Goal: Task Accomplishment & Management: Use online tool/utility

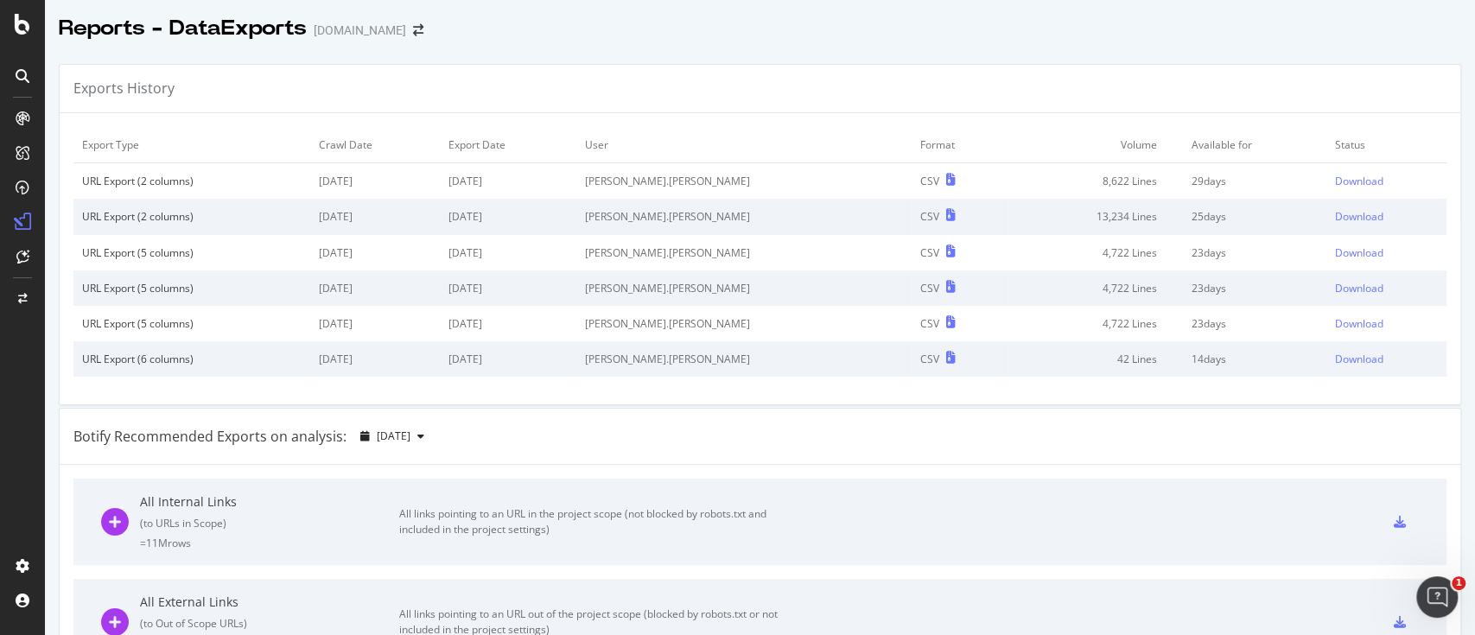
click at [353, 26] on div "[DOMAIN_NAME]" at bounding box center [360, 30] width 92 height 17
click at [19, 30] on icon at bounding box center [23, 24] width 16 height 21
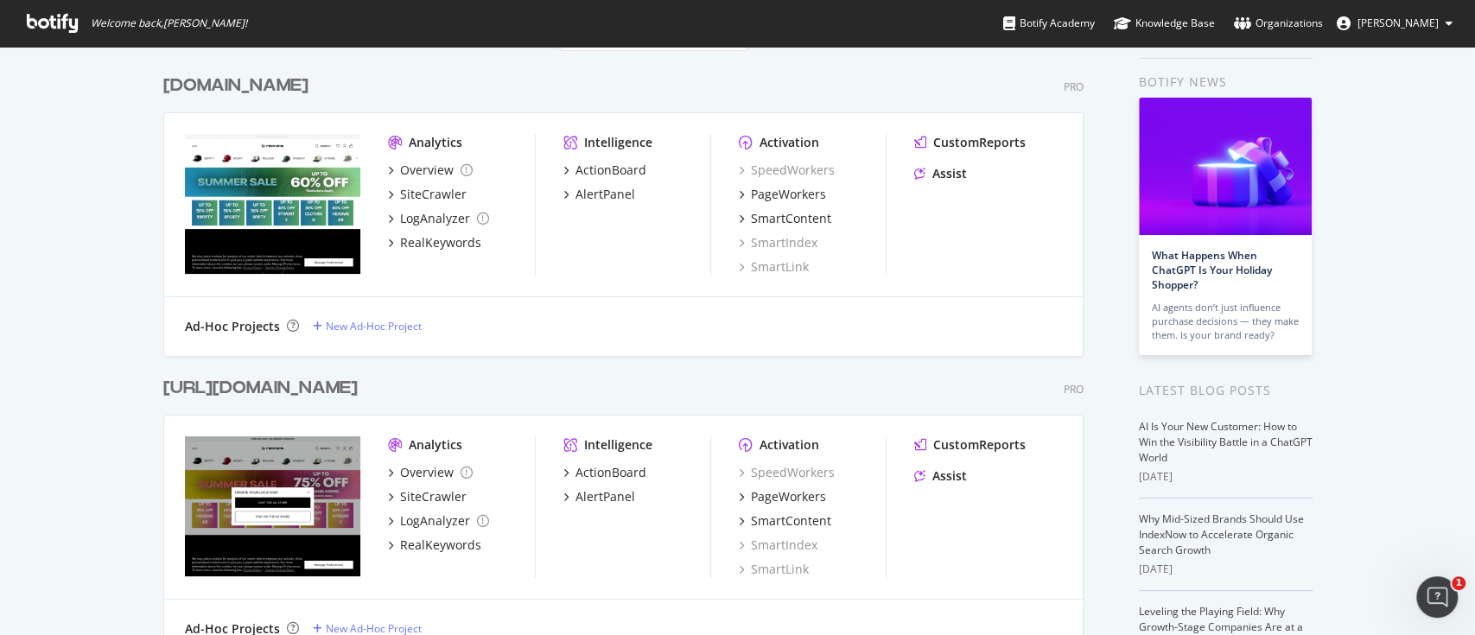
scroll to position [8, 0]
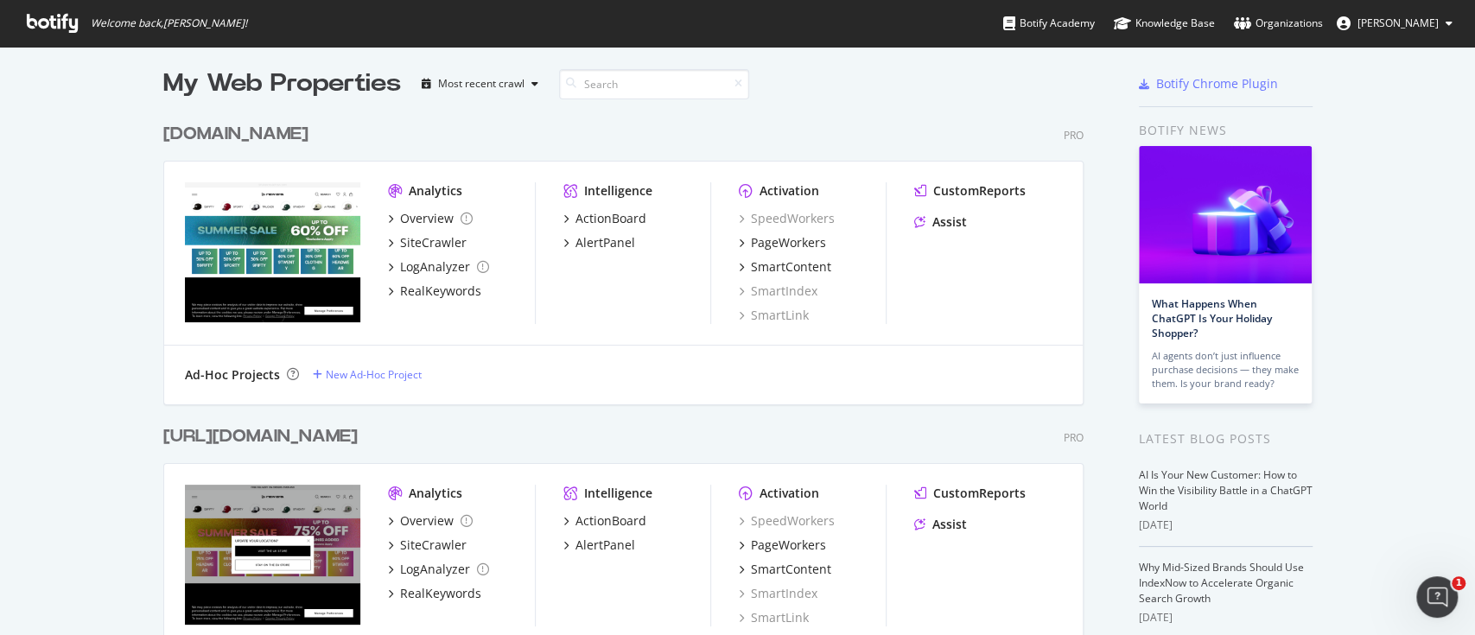
click at [370, 355] on div "Ad-Hoc Projects New Ad-Hoc Project" at bounding box center [623, 375] width 918 height 59
click at [366, 359] on div "Ad-Hoc Projects New Ad-Hoc Project" at bounding box center [623, 375] width 918 height 59
click at [364, 363] on div "Ad-Hoc Projects New Ad-Hoc Project" at bounding box center [623, 375] width 918 height 59
click at [377, 369] on div "New Ad-Hoc Project" at bounding box center [374, 374] width 96 height 15
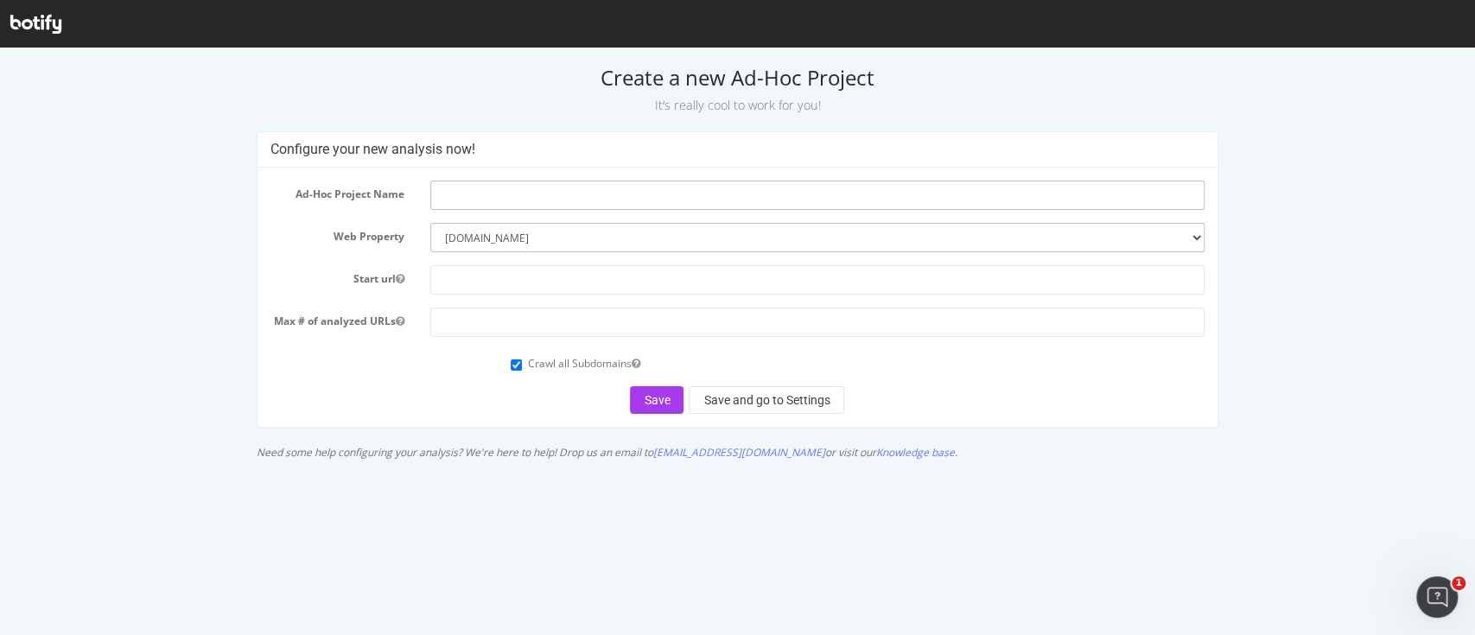
click at [482, 204] on input "text" at bounding box center [817, 195] width 774 height 29
type input "Breadcrumb URLs"
click at [484, 277] on input "text" at bounding box center [817, 279] width 774 height 29
click at [435, 313] on input "number" at bounding box center [817, 322] width 774 height 29
click at [486, 280] on input "text" at bounding box center [817, 279] width 774 height 29
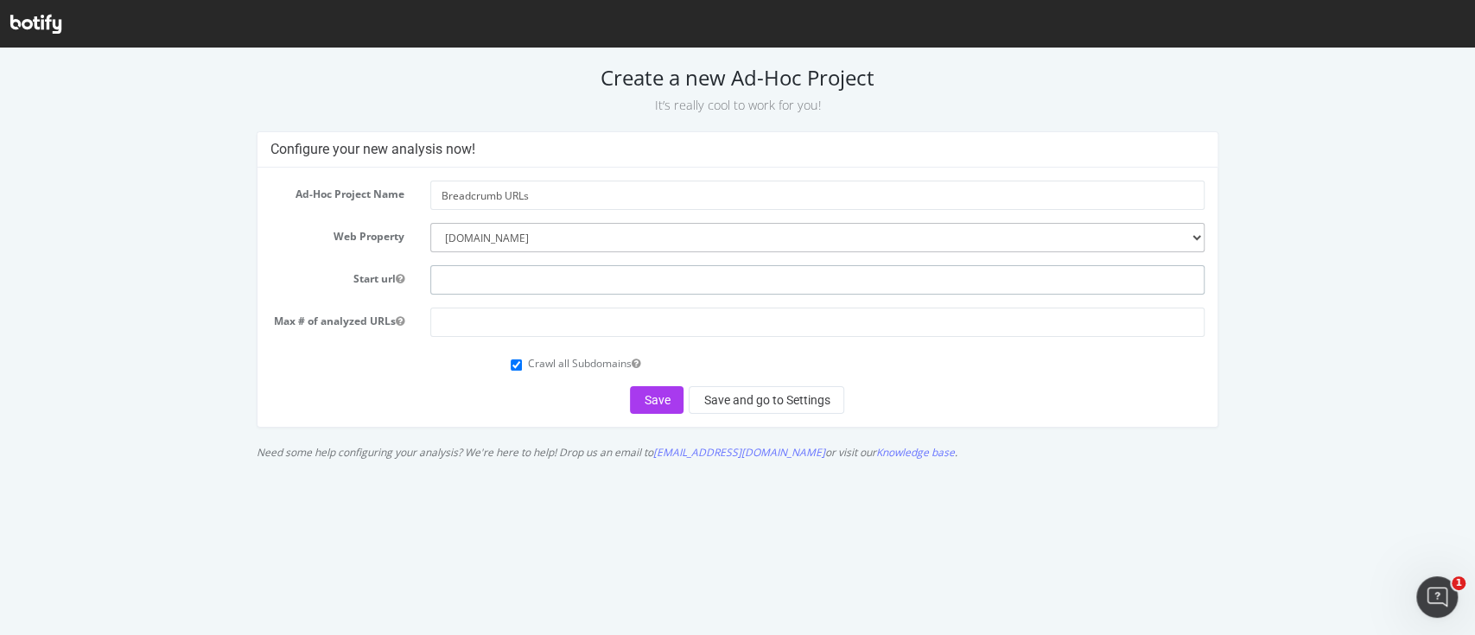
paste input "https://www.neweracap.co.uk/collections/new-in https://www.neweracap.co.uk/coll…"
type input "https://www.neweracap.co.uk/collections/new-in https://www.neweracap.co.uk/coll…"
click at [405, 278] on label "Start url" at bounding box center [337, 275] width 160 height 21
click at [404, 278] on button "Start url" at bounding box center [400, 278] width 9 height 15
click at [486, 321] on input "number" at bounding box center [817, 322] width 774 height 29
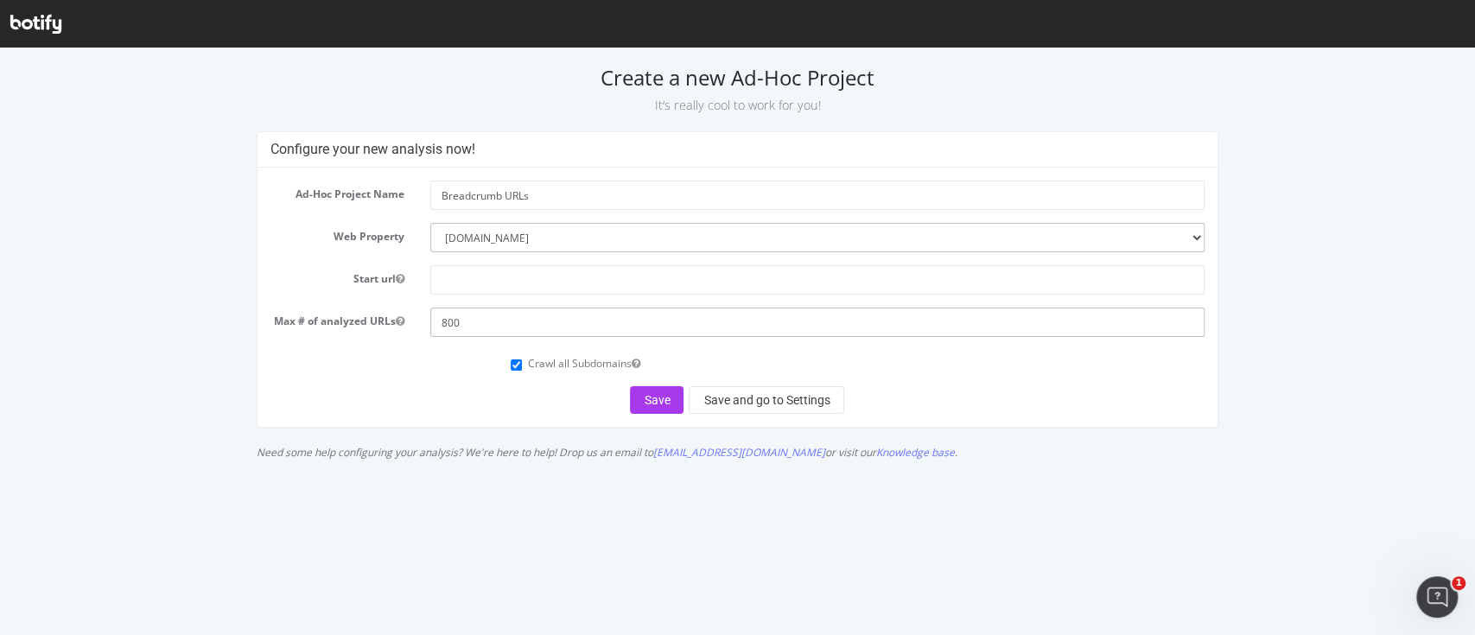
type input "800"
click at [488, 302] on form "Ad-Hoc Project Name Breadcrumb URLs Web Property --------- www.neweracap.co.uk …" at bounding box center [737, 297] width 934 height 233
click at [483, 292] on input "text" at bounding box center [817, 279] width 774 height 29
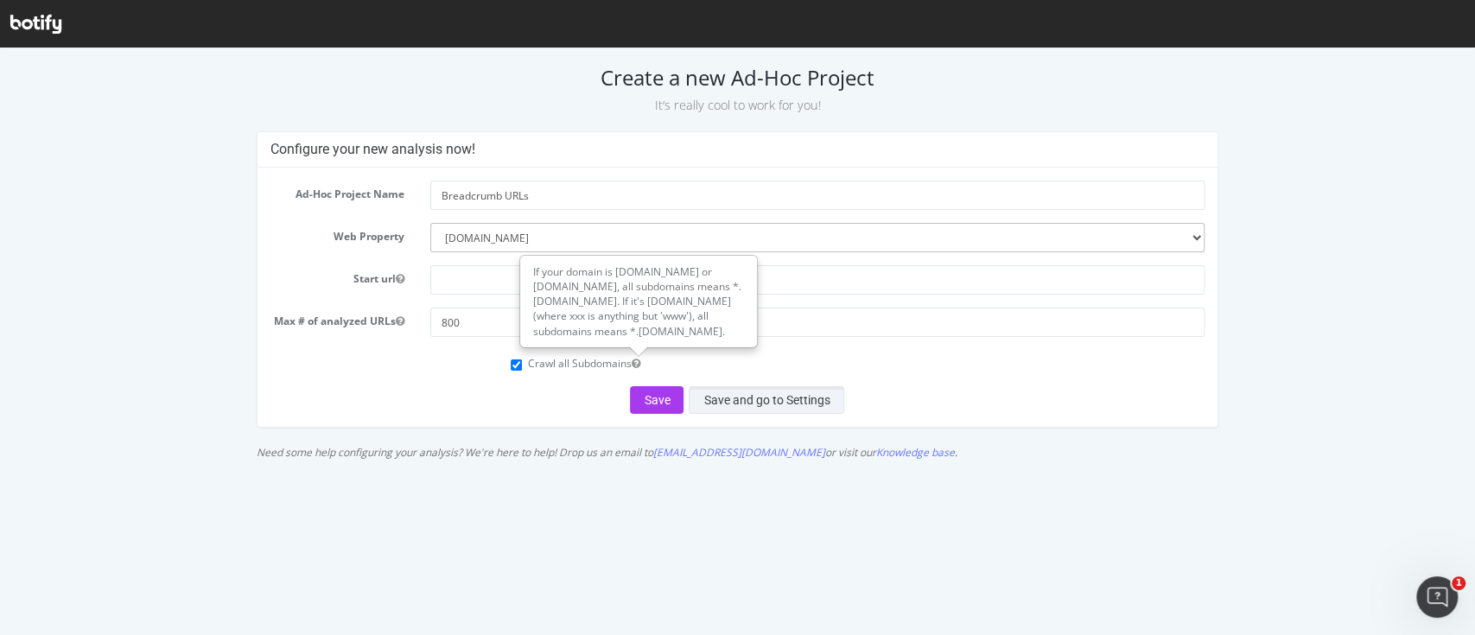
click at [696, 407] on button "Save and go to Settings" at bounding box center [767, 400] width 156 height 28
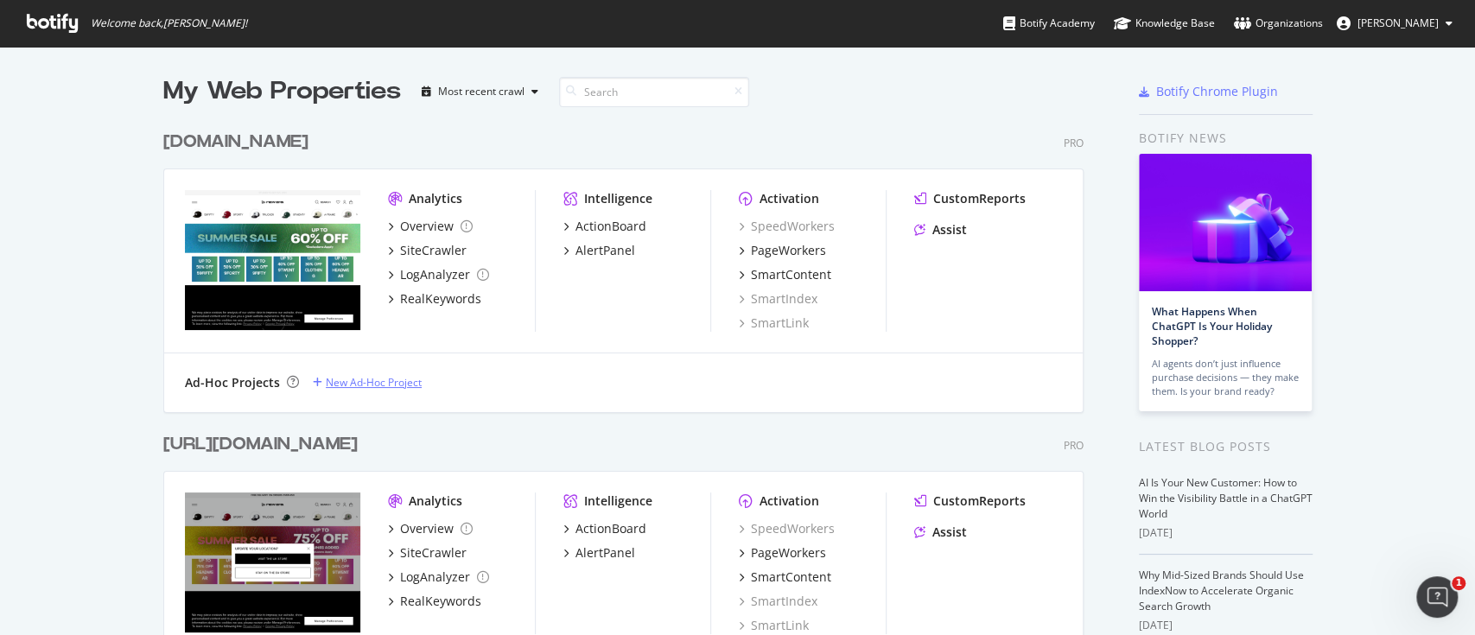
click at [361, 380] on div "New Ad-Hoc Project" at bounding box center [374, 382] width 96 height 15
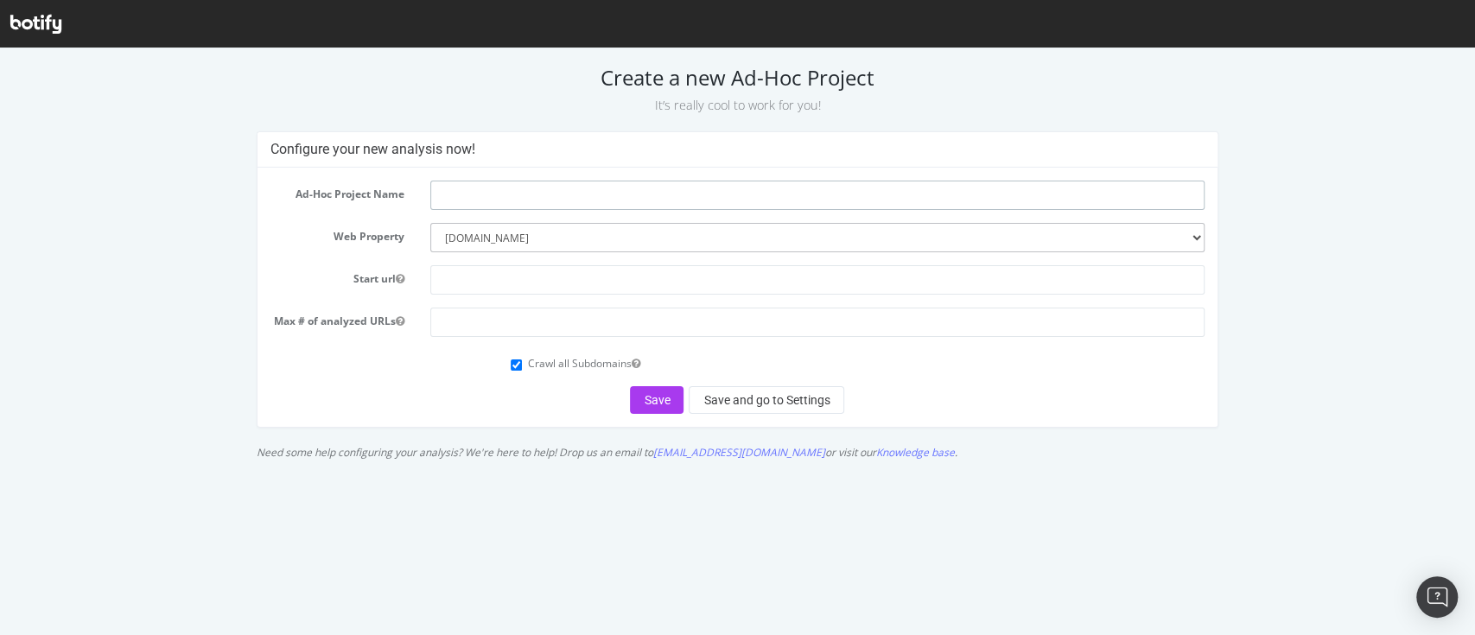
click at [456, 190] on input "text" at bounding box center [817, 195] width 774 height 29
type input "Breadcrumb URLs"
click at [524, 287] on input "text" at bounding box center [817, 279] width 774 height 29
click at [576, 232] on select "--------- www.neweracap.co.uk https://www.neweracap.eu" at bounding box center [817, 237] width 774 height 29
click at [430, 223] on select "--------- www.neweracap.co.uk https://www.neweracap.eu" at bounding box center [817, 237] width 774 height 29
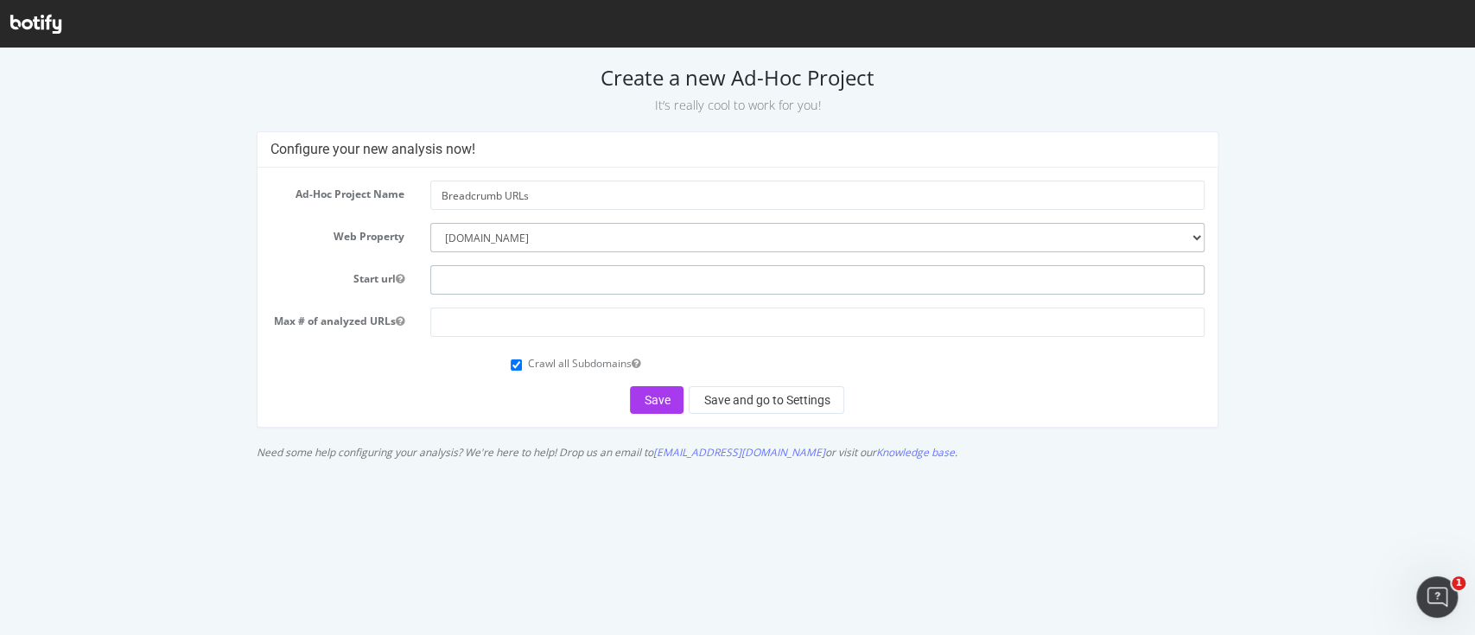
click at [518, 287] on input "text" at bounding box center [817, 279] width 774 height 29
type input "https://www.neweracap.co.uk/collections/new-in https://www.neweracap.co.uk/coll…"
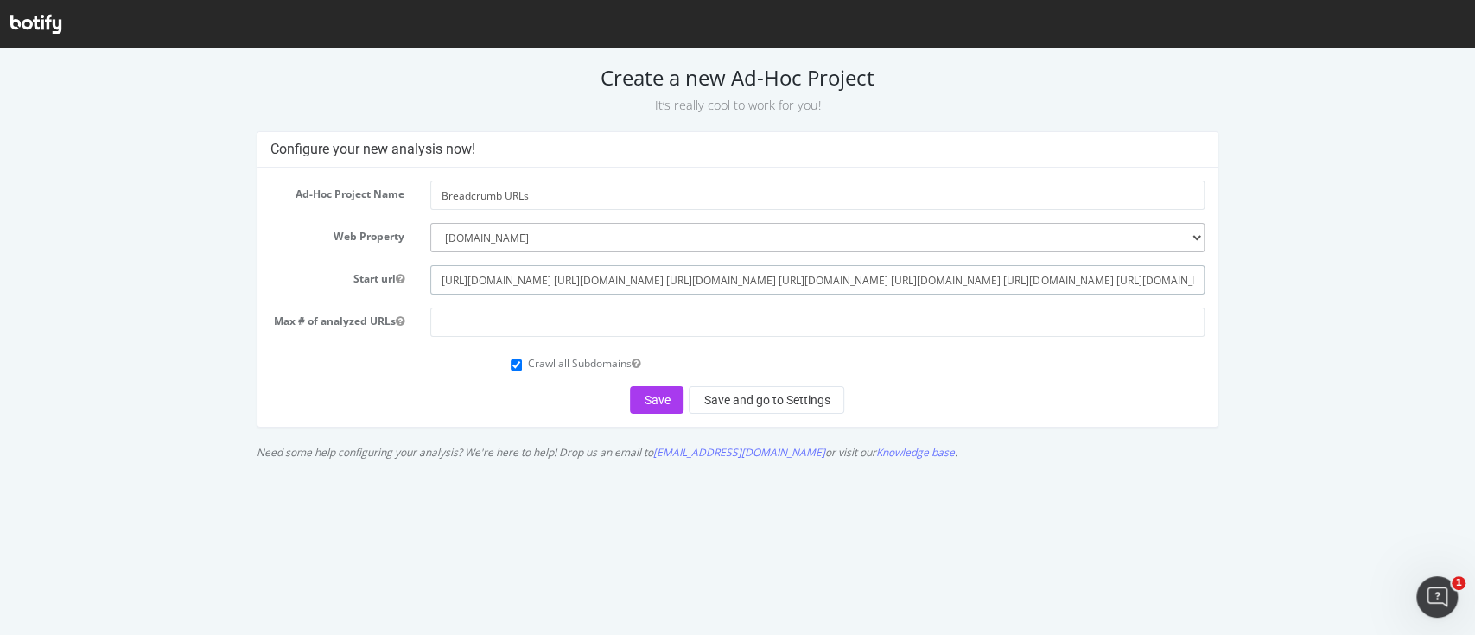
drag, startPoint x: 591, startPoint y: 281, endPoint x: 652, endPoint y: 290, distance: 62.1
click at [652, 290] on input "text" at bounding box center [817, 279] width 774 height 29
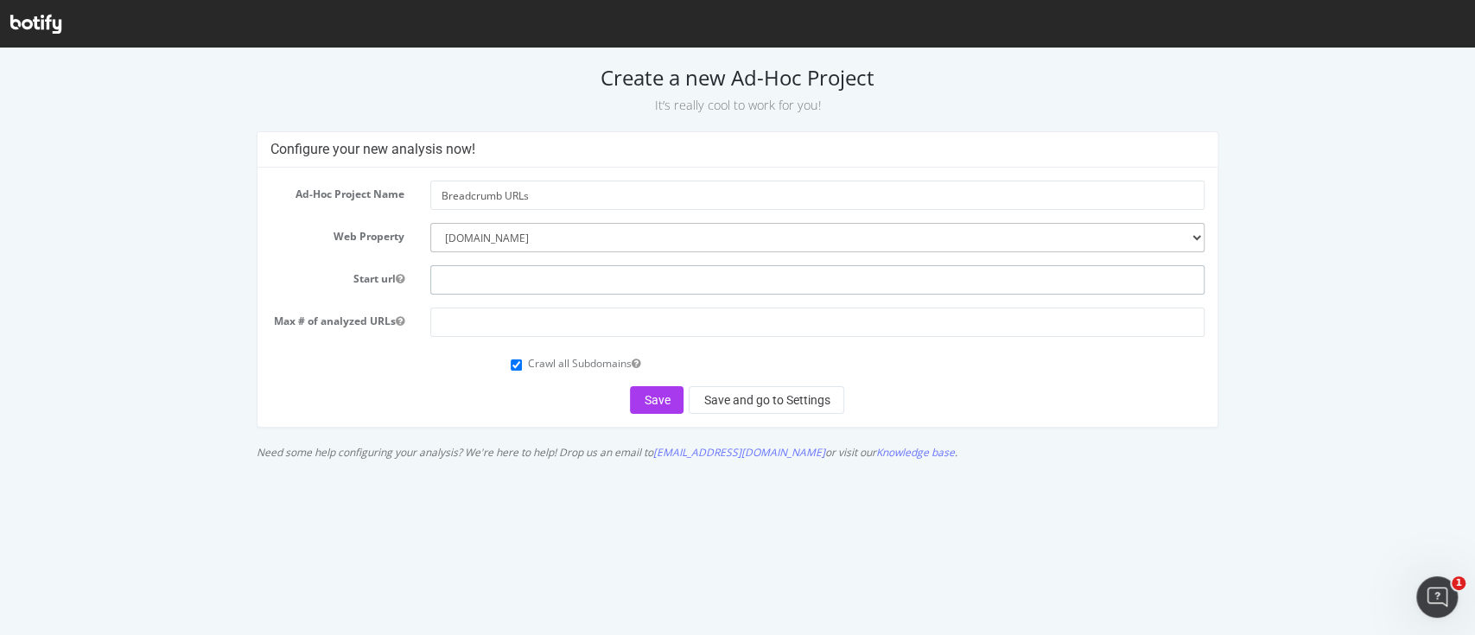
paste input "https://www.neweracap.co.uk/"
type input "https://www.neweracap.co.uk/"
click at [518, 314] on input "number" at bounding box center [817, 322] width 774 height 29
type input "8"
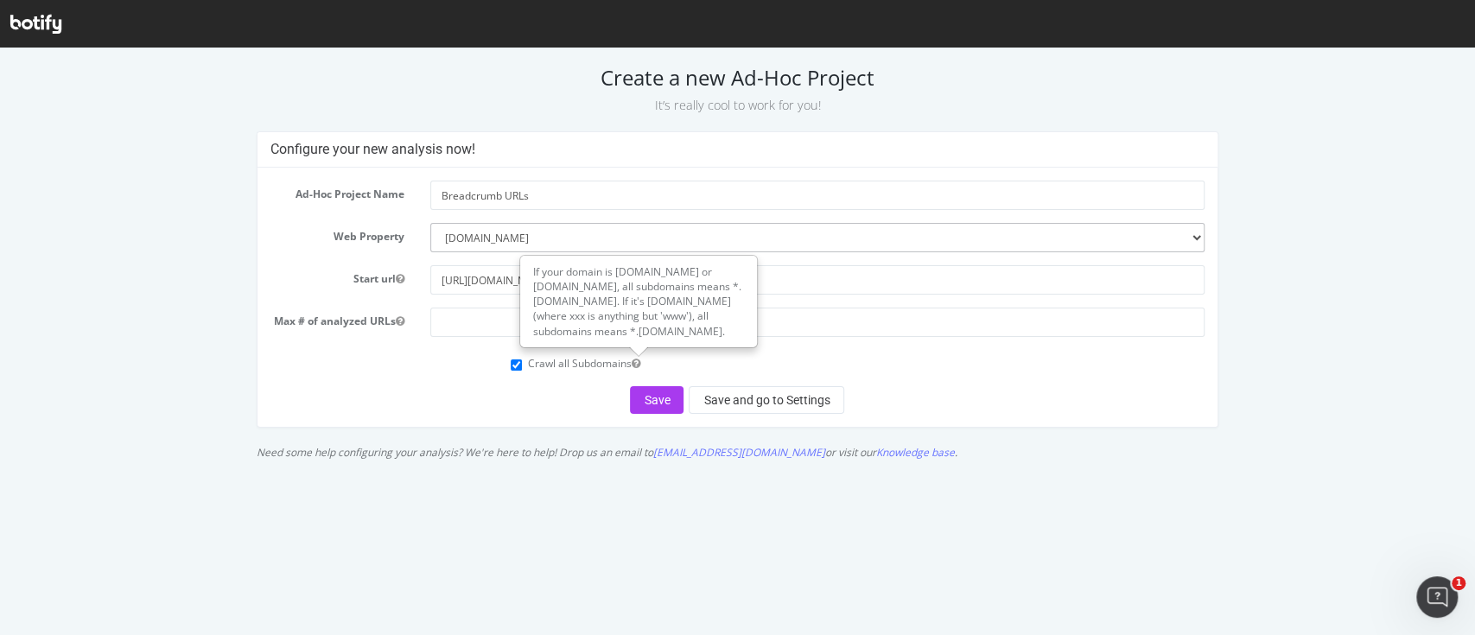
click at [604, 369] on label "Crawl all Subdomains" at bounding box center [584, 363] width 112 height 15
click at [522, 369] on input "Crawl all Subdomains" at bounding box center [516, 364] width 11 height 11
checkbox input "false"
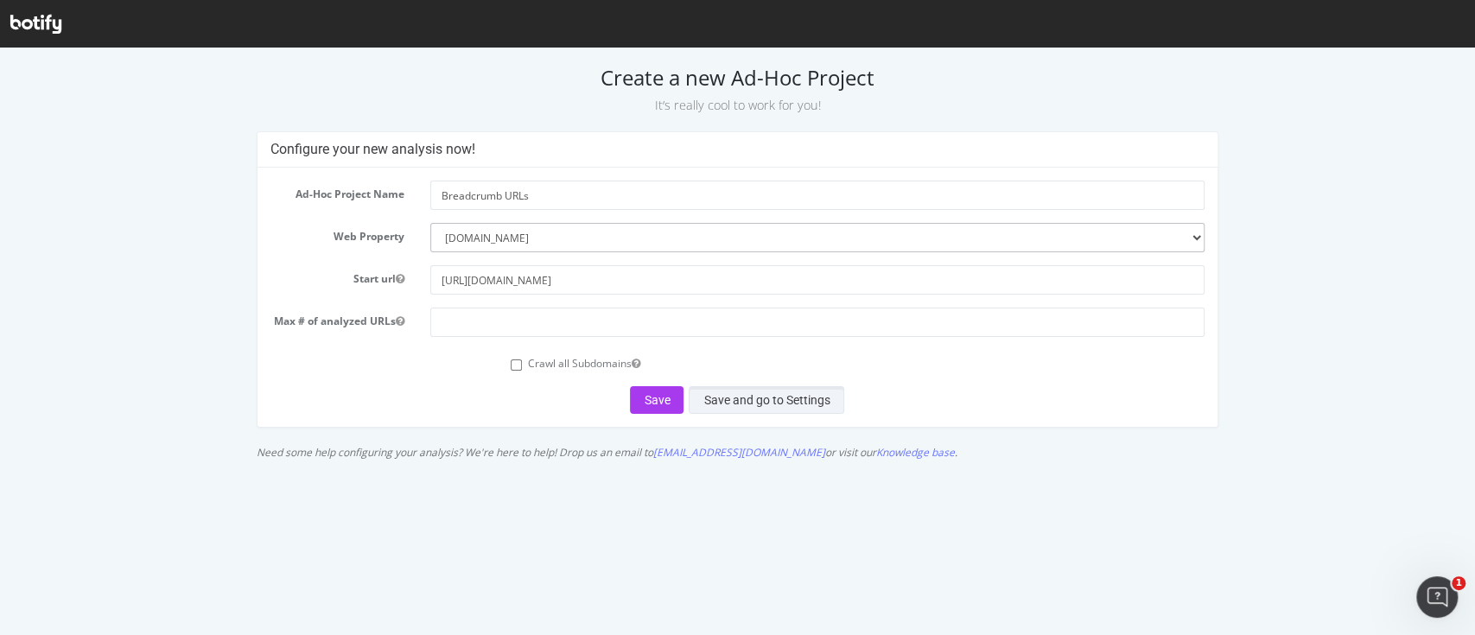
click at [758, 395] on button "Save and go to Settings" at bounding box center [767, 400] width 156 height 28
click at [628, 321] on input "number" at bounding box center [817, 322] width 774 height 29
type input "800"
click at [748, 406] on button "Save and go to Settings" at bounding box center [767, 400] width 156 height 28
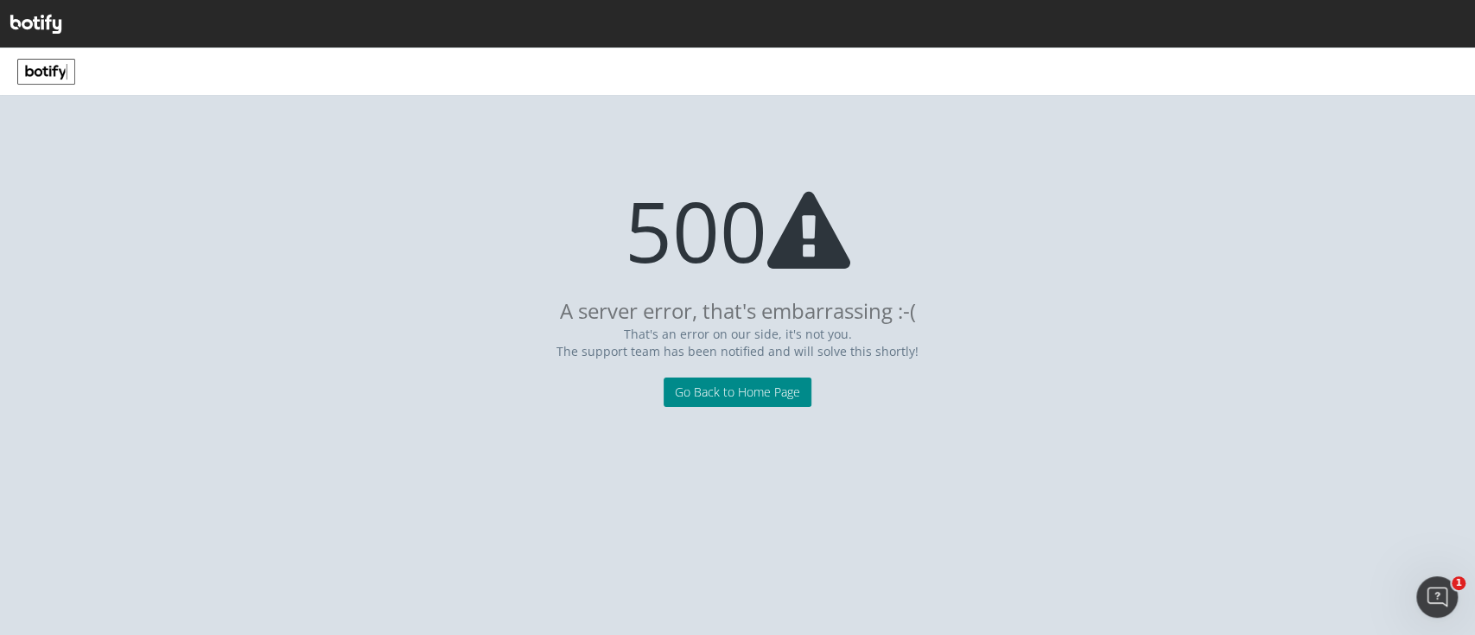
click at [786, 391] on link "Go Back to Home Page" at bounding box center [738, 392] width 148 height 29
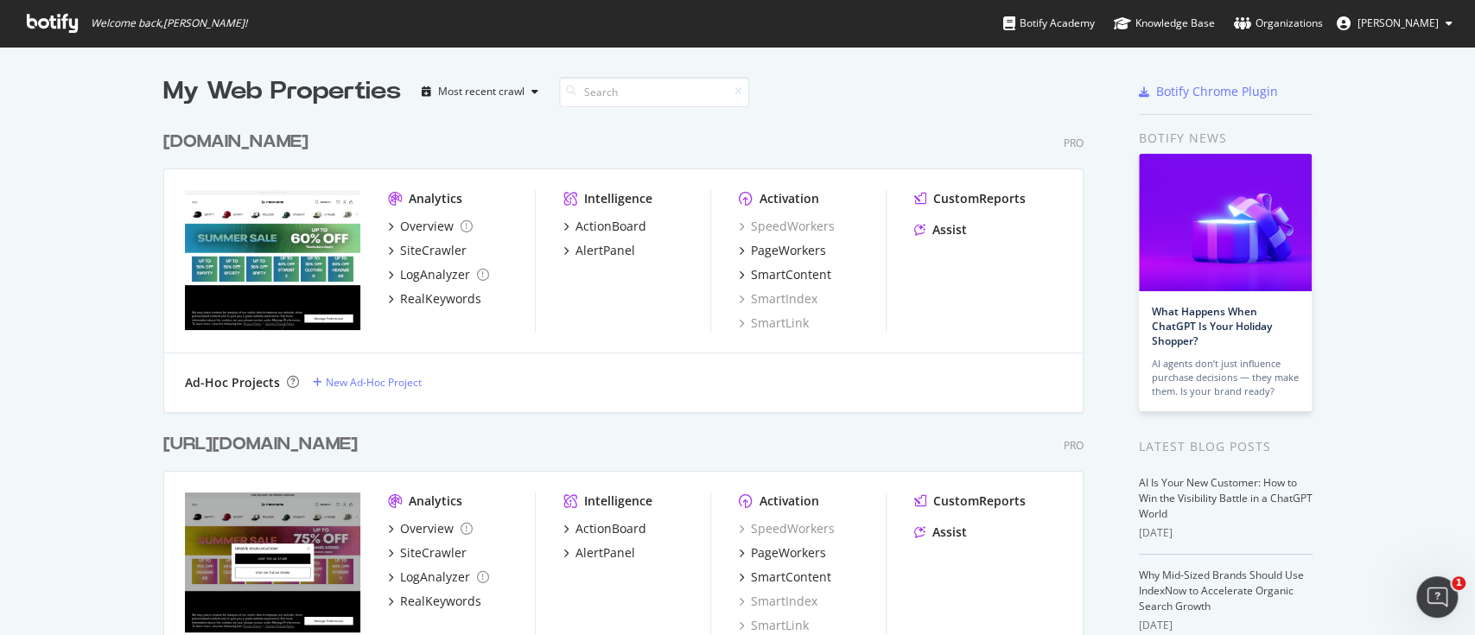
scroll to position [273, 0]
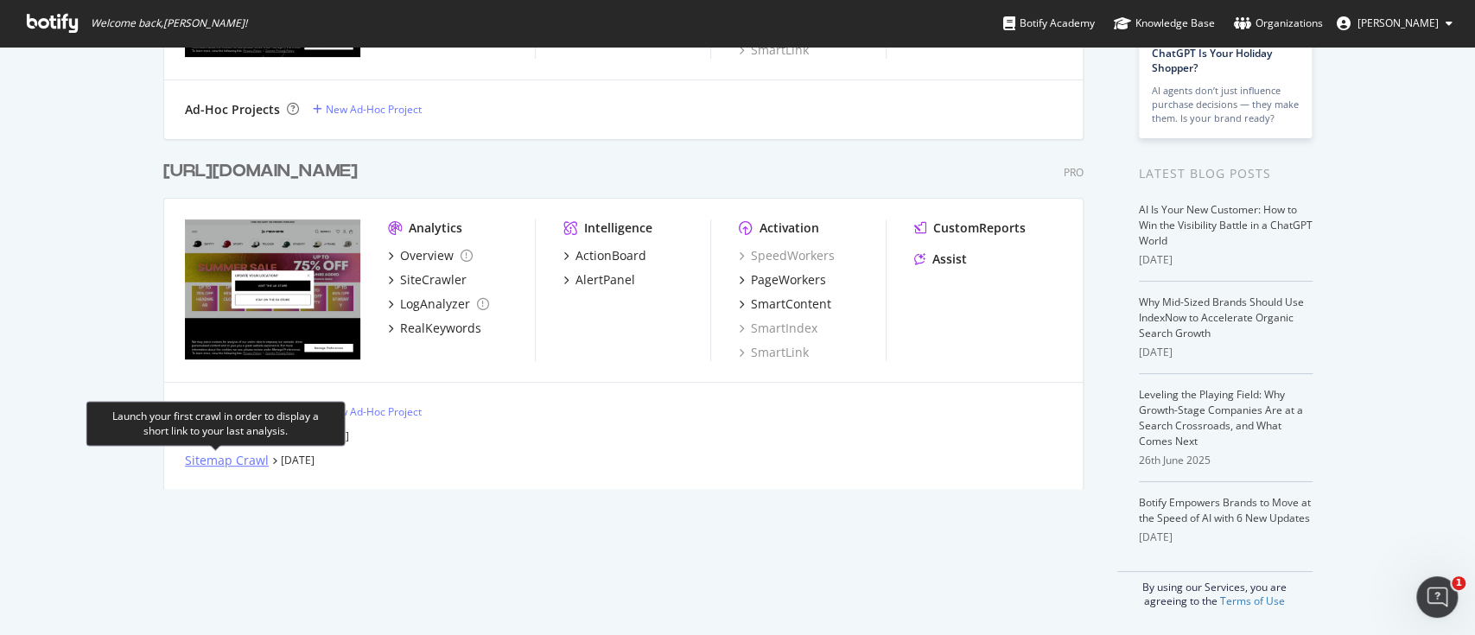
click at [205, 461] on div "Sitemap Crawl" at bounding box center [227, 460] width 84 height 17
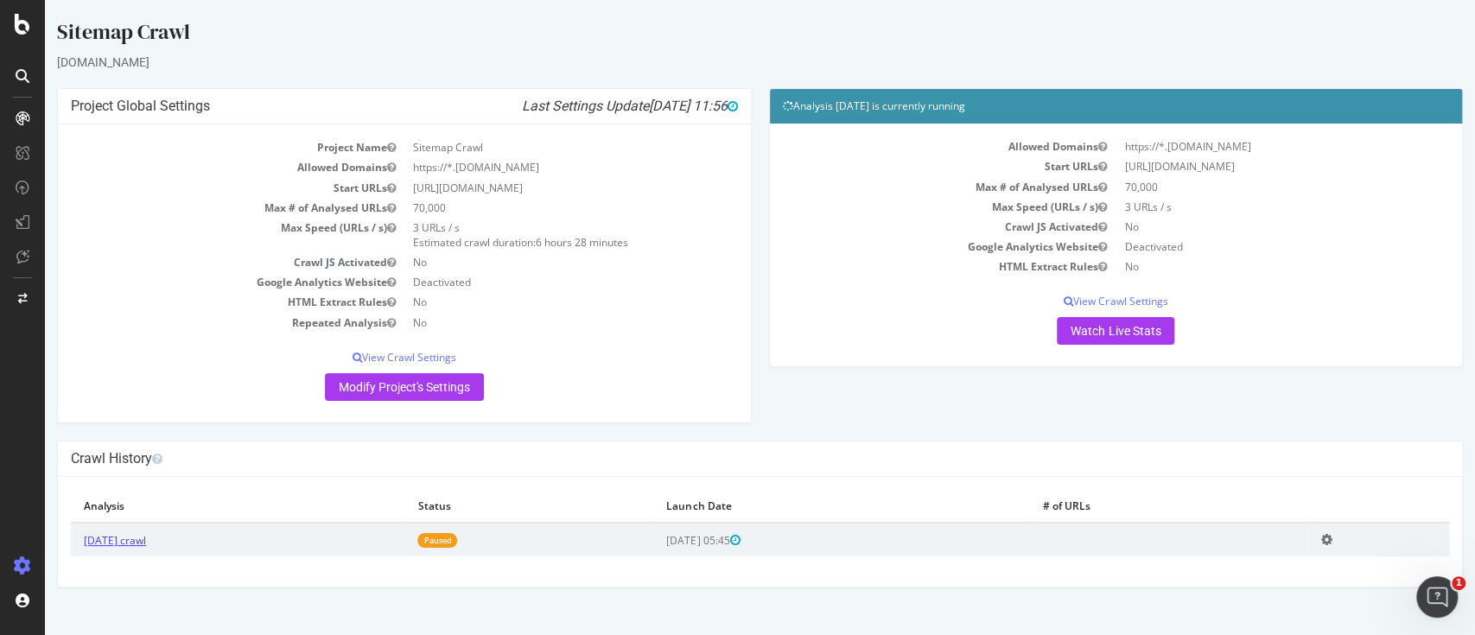
click at [113, 544] on link "[DATE] crawl" at bounding box center [115, 540] width 62 height 15
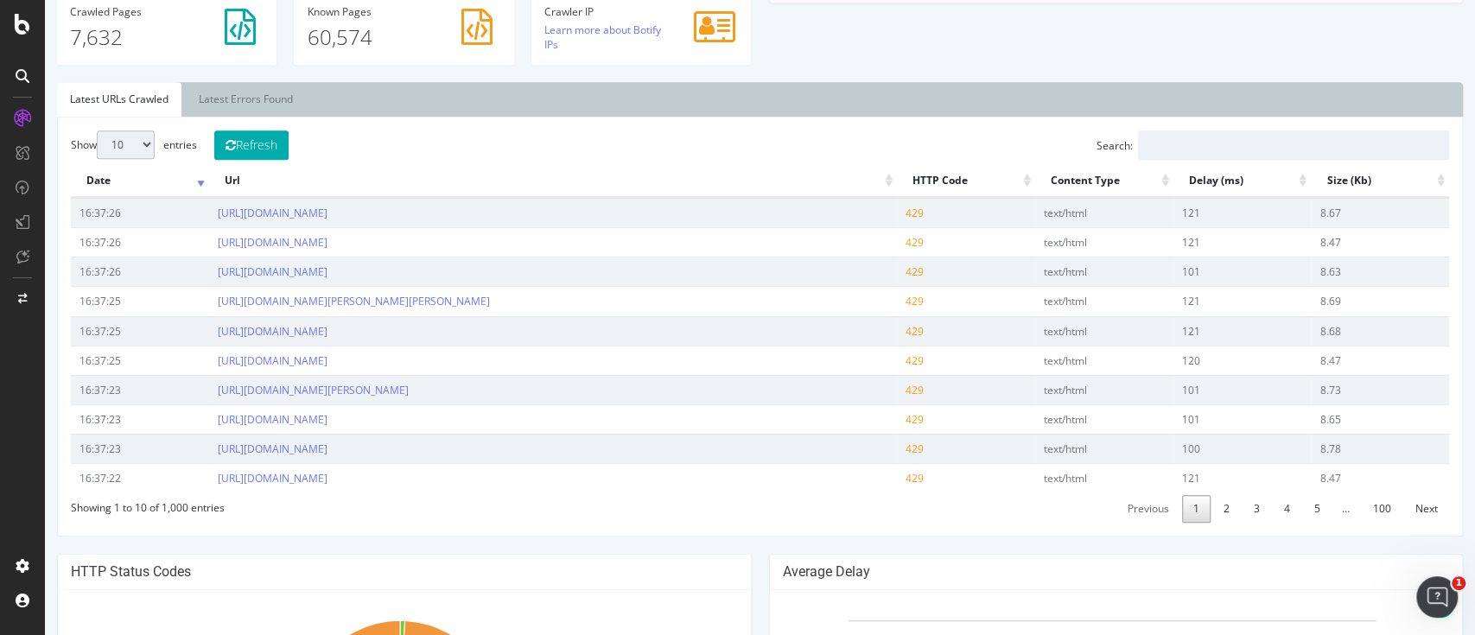
scroll to position [518, 0]
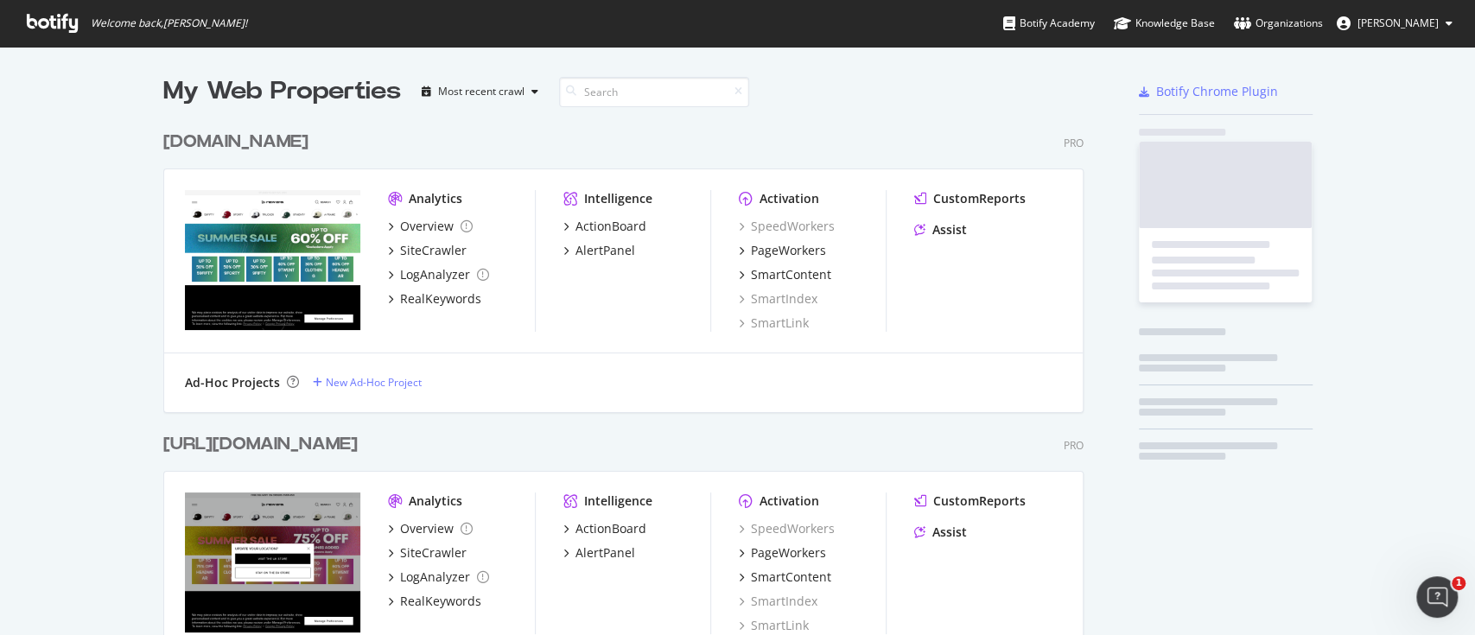
scroll to position [617, 1439]
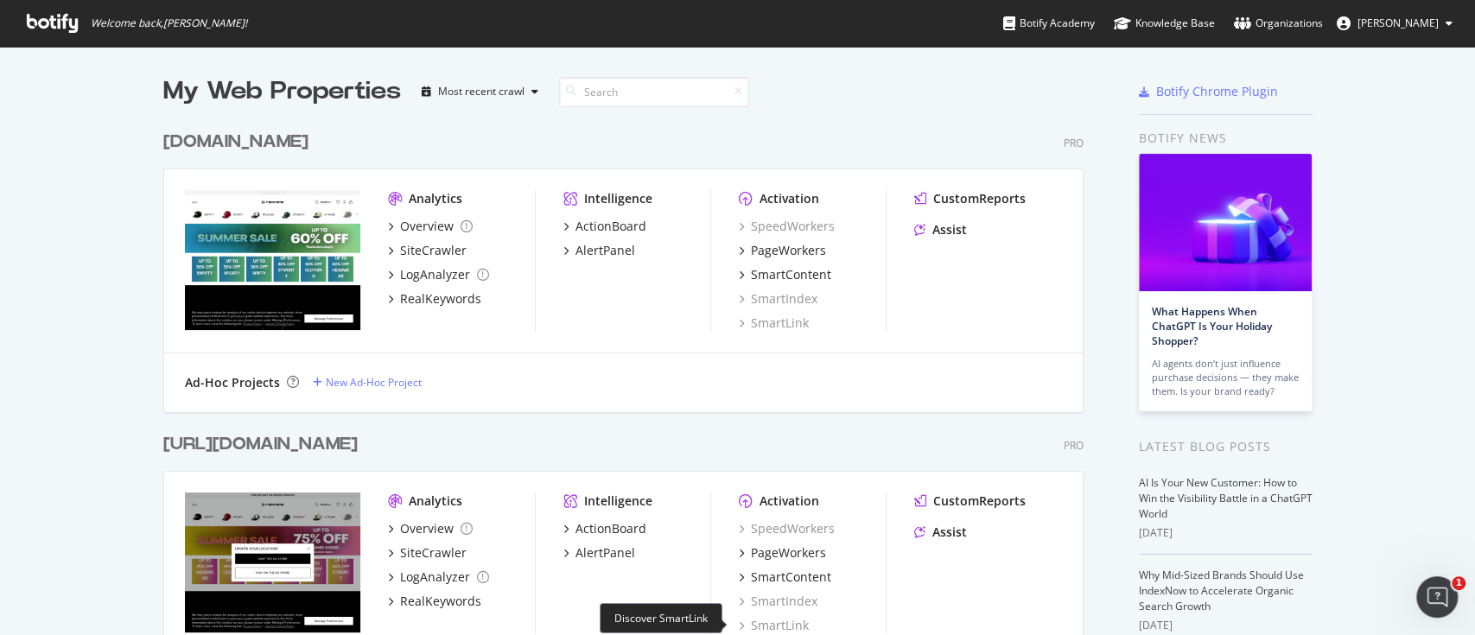
click at [739, 626] on div "SmartLink" at bounding box center [774, 625] width 70 height 17
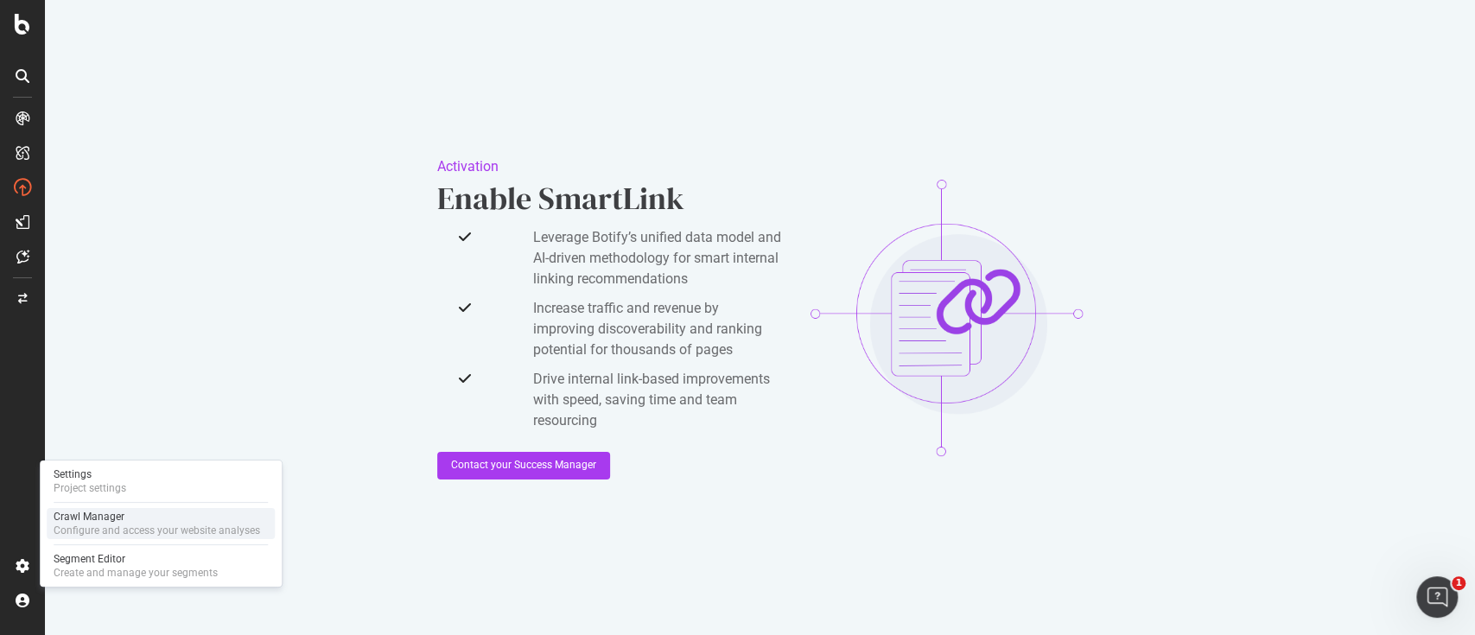
click at [142, 527] on div "Configure and access your website analyses" at bounding box center [157, 531] width 206 height 14
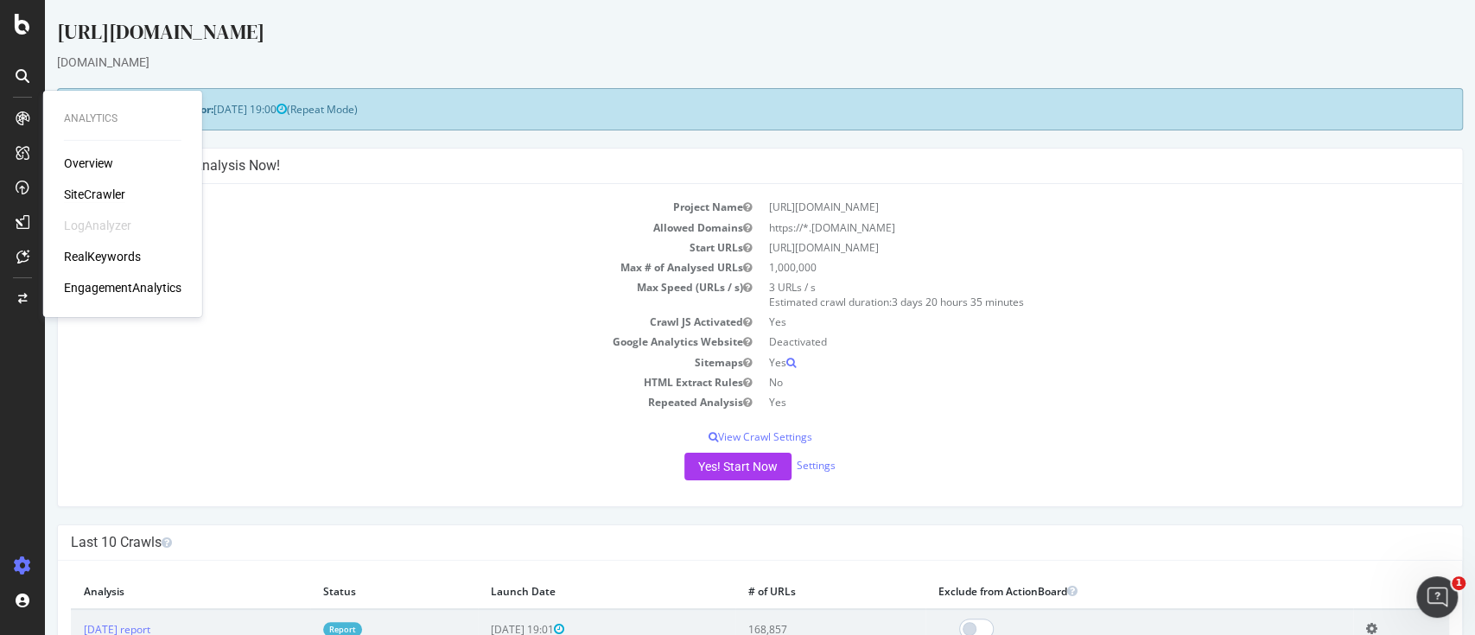
click at [82, 194] on div "SiteCrawler" at bounding box center [94, 194] width 61 height 17
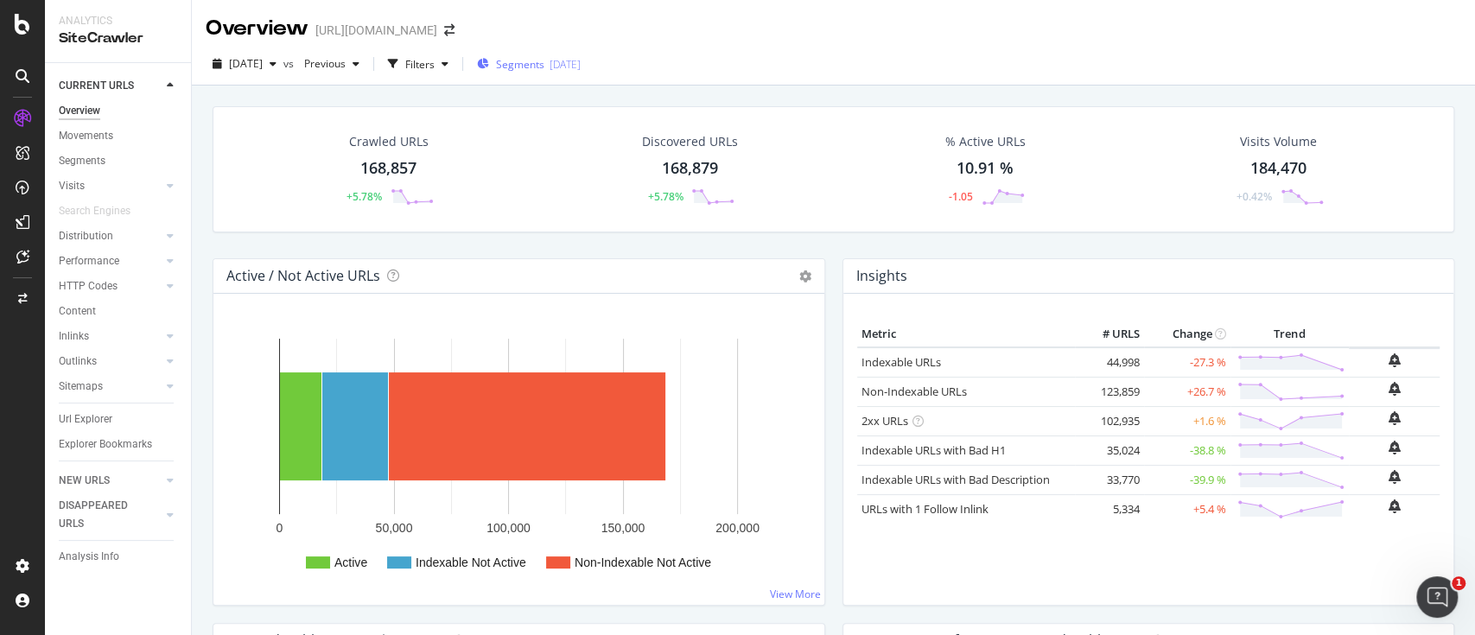
click at [544, 58] on span "Segments" at bounding box center [520, 64] width 48 height 15
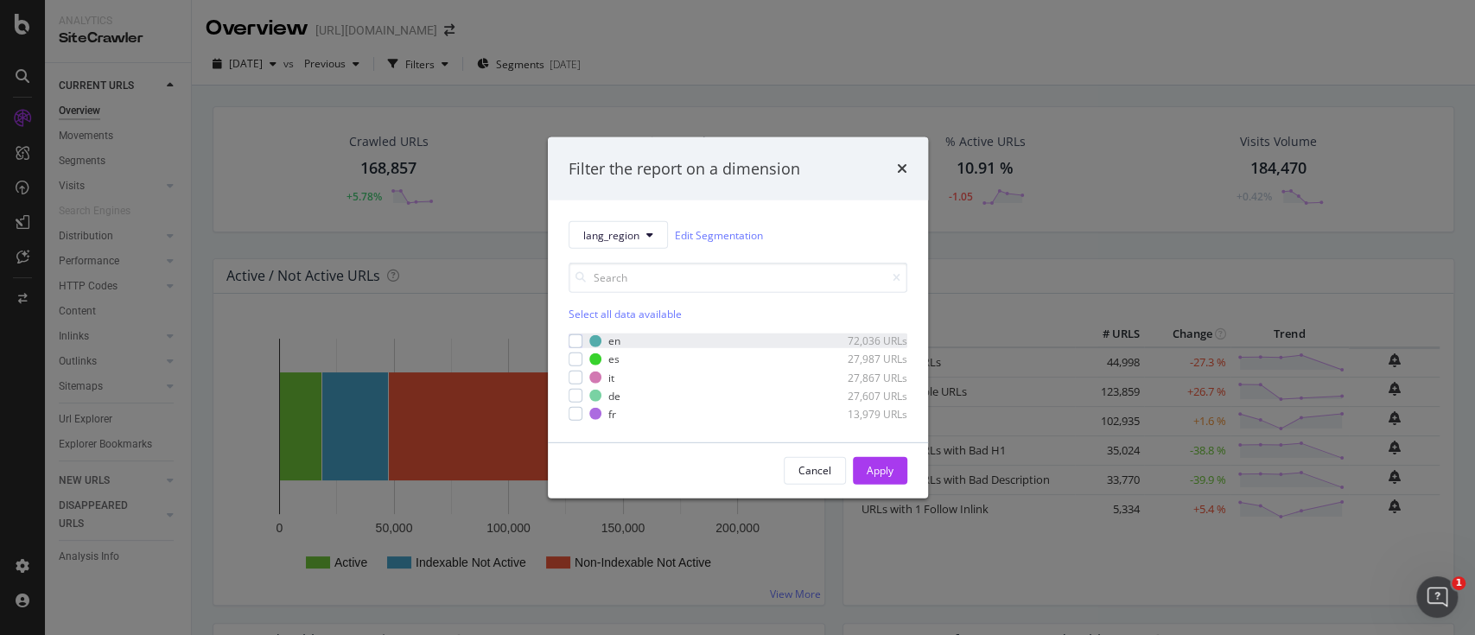
click at [583, 342] on div "en 72,036 URLs" at bounding box center [738, 341] width 339 height 15
click at [887, 467] on div "Apply" at bounding box center [880, 470] width 27 height 15
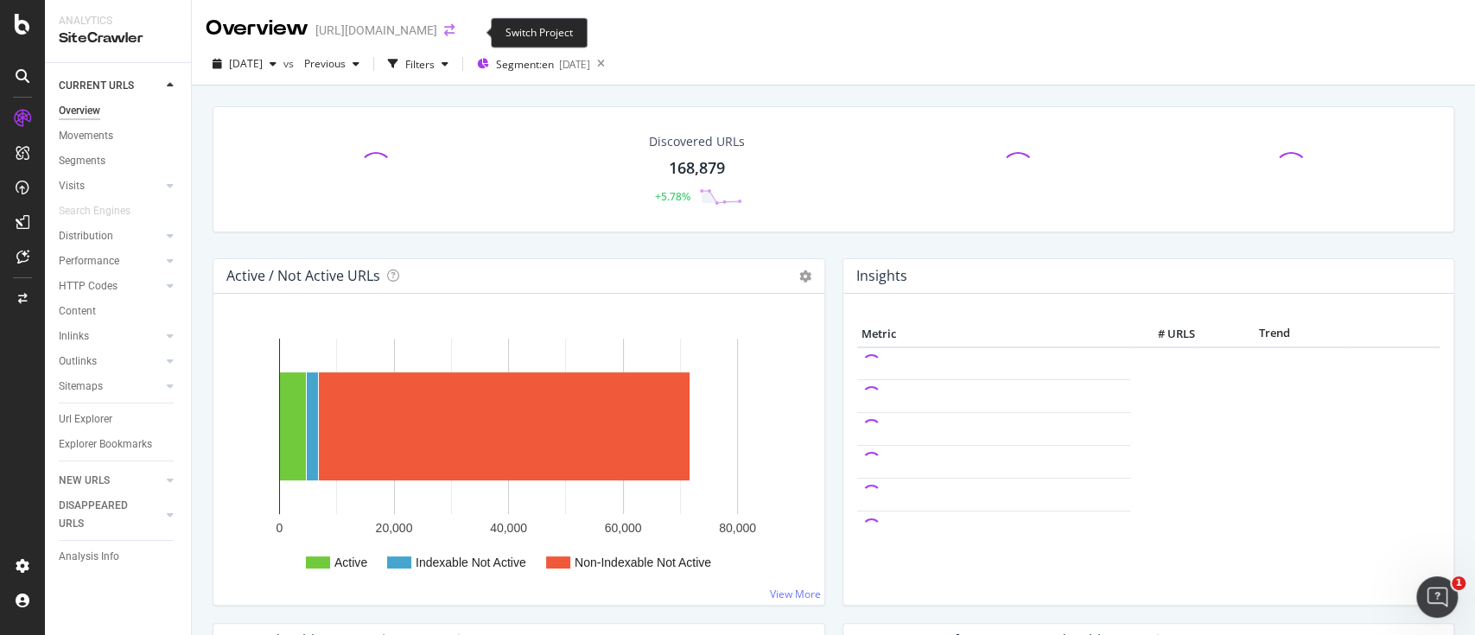
click at [454, 34] on icon "arrow-right-arrow-left" at bounding box center [449, 30] width 10 height 12
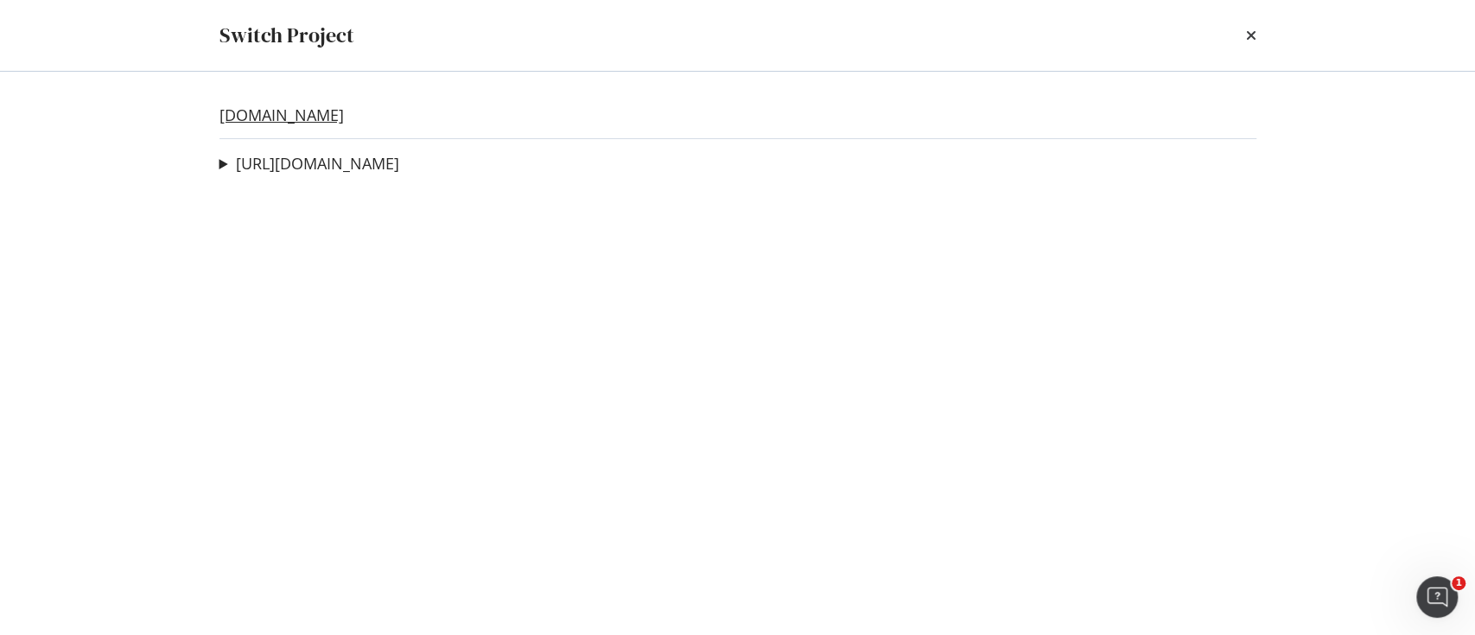
click at [344, 123] on link "[DOMAIN_NAME]" at bounding box center [281, 115] width 124 height 18
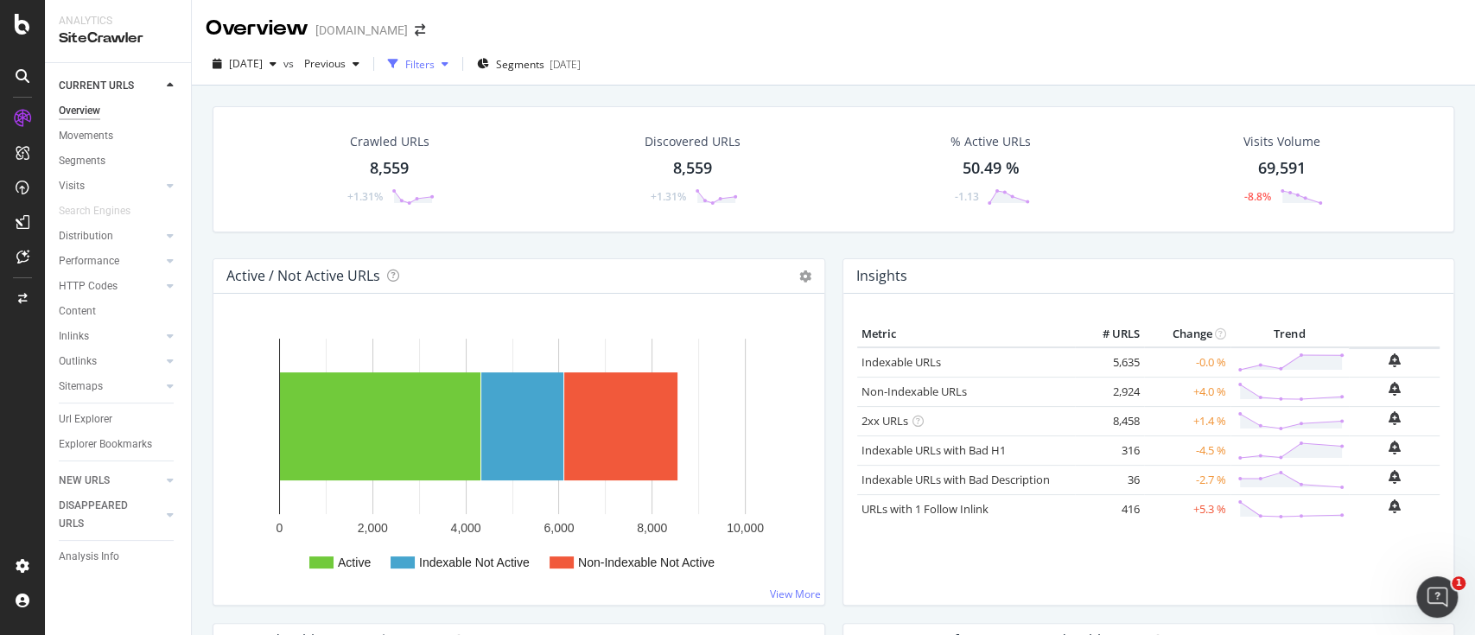
click at [455, 72] on div "Filters" at bounding box center [418, 64] width 74 height 26
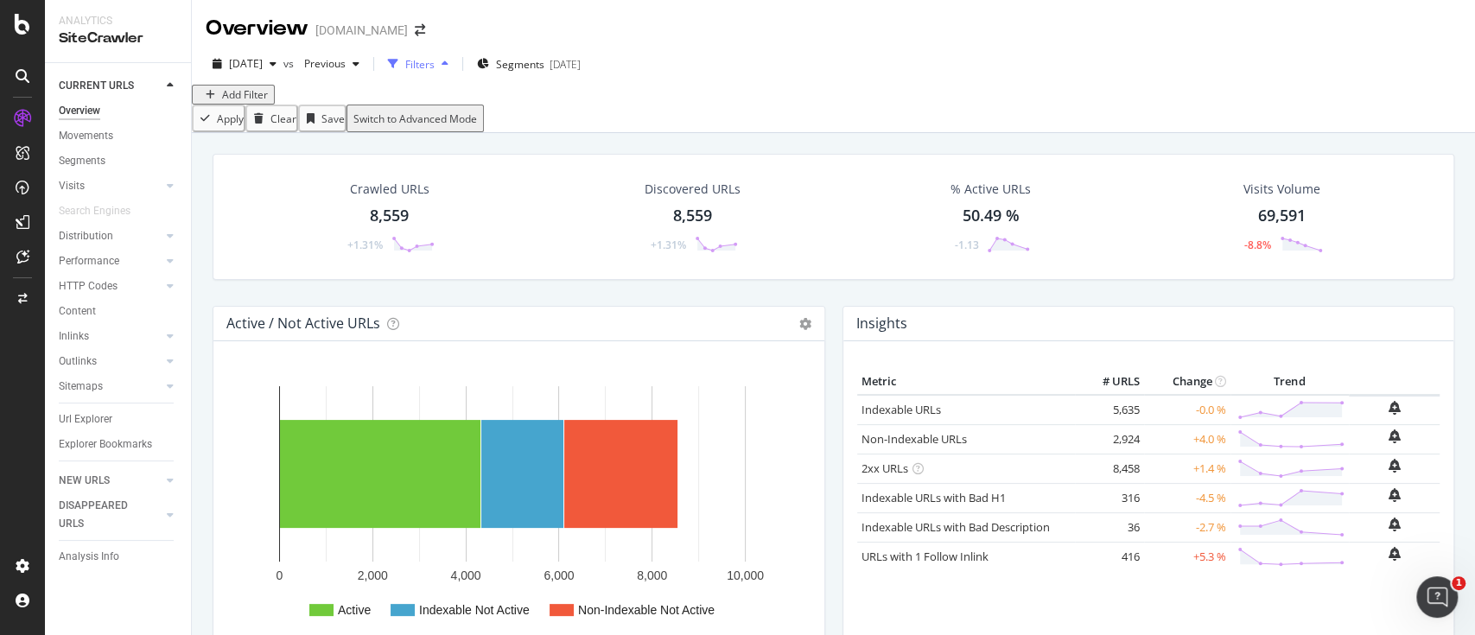
click at [455, 72] on div "Filters" at bounding box center [418, 64] width 74 height 26
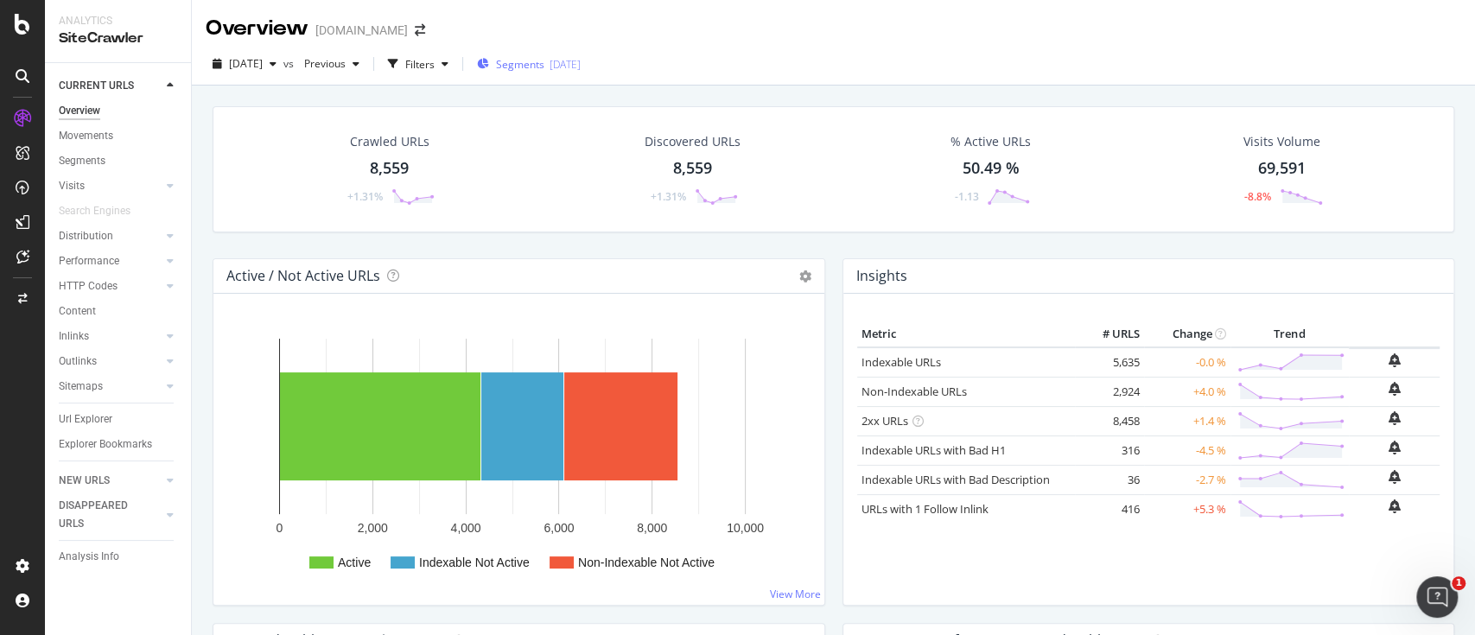
click at [581, 73] on div "Segments [DATE]" at bounding box center [529, 64] width 104 height 26
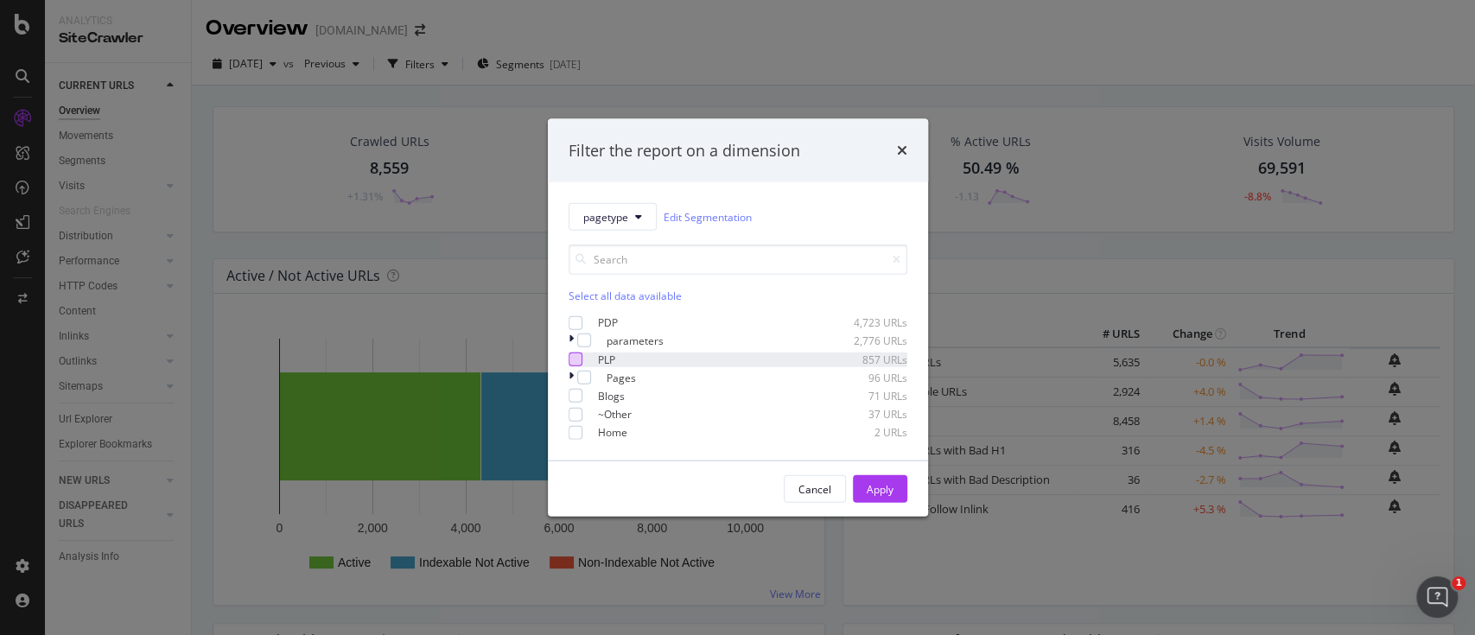
click at [582, 359] on div "modal" at bounding box center [576, 360] width 14 height 14
click at [898, 503] on button "Apply" at bounding box center [880, 489] width 54 height 28
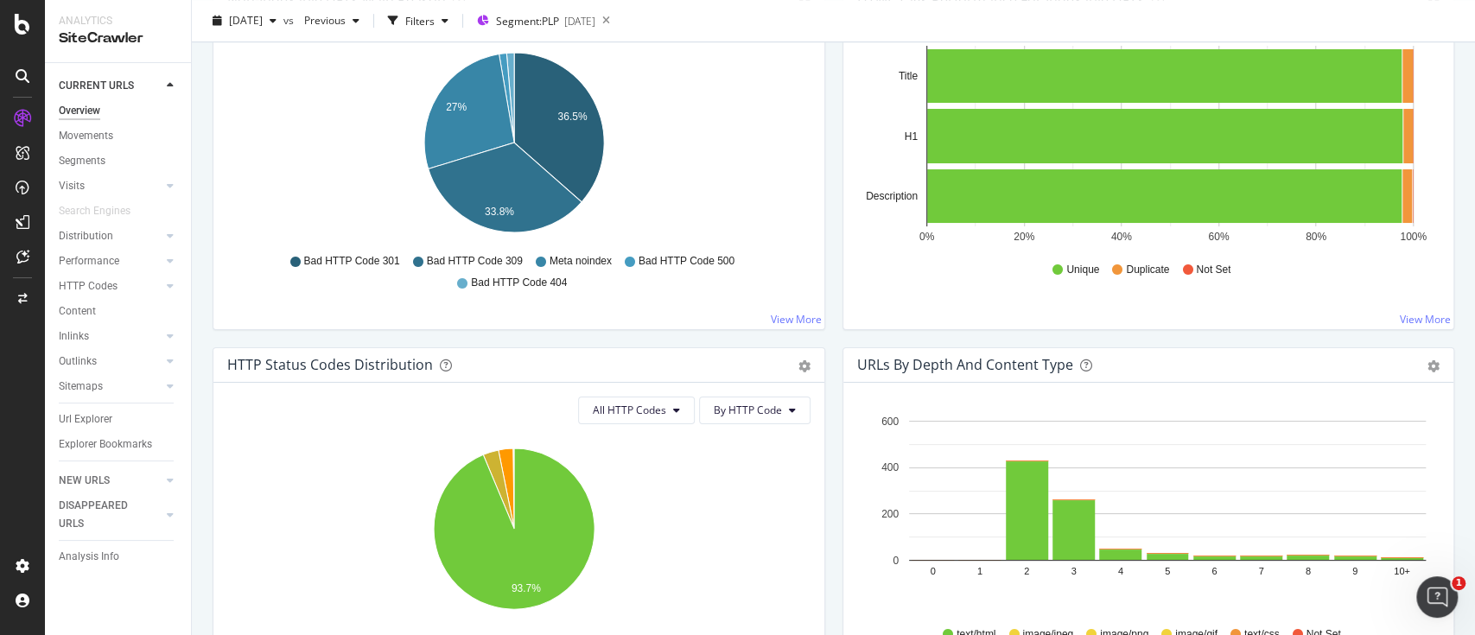
scroll to position [642, 0]
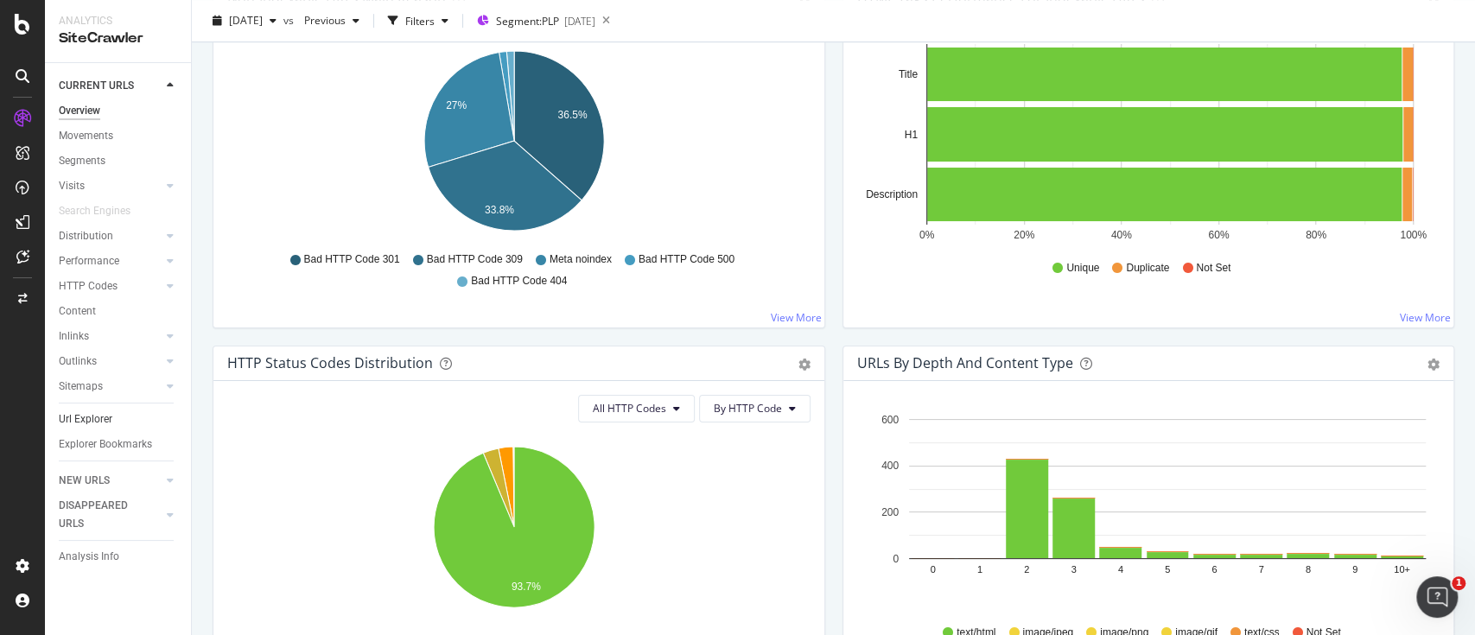
click at [111, 417] on link "Url Explorer" at bounding box center [119, 419] width 120 height 18
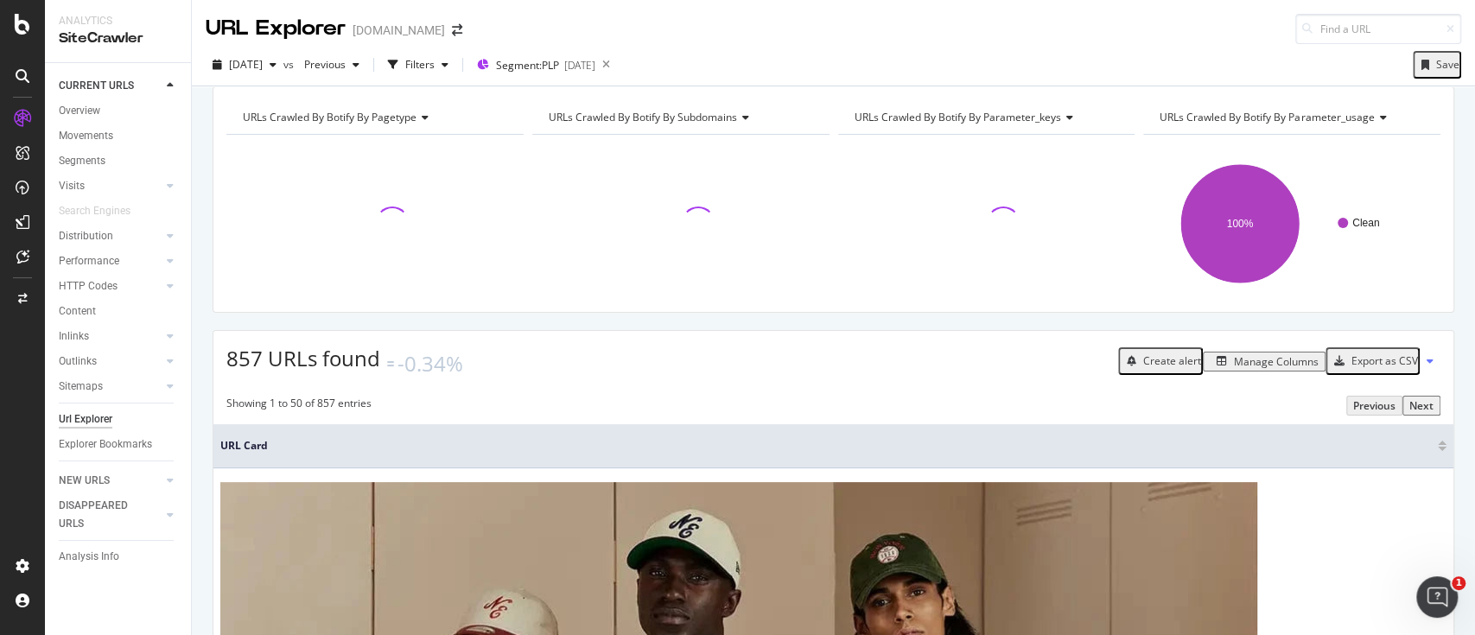
click at [1249, 369] on div "Manage Columns" at bounding box center [1276, 361] width 85 height 15
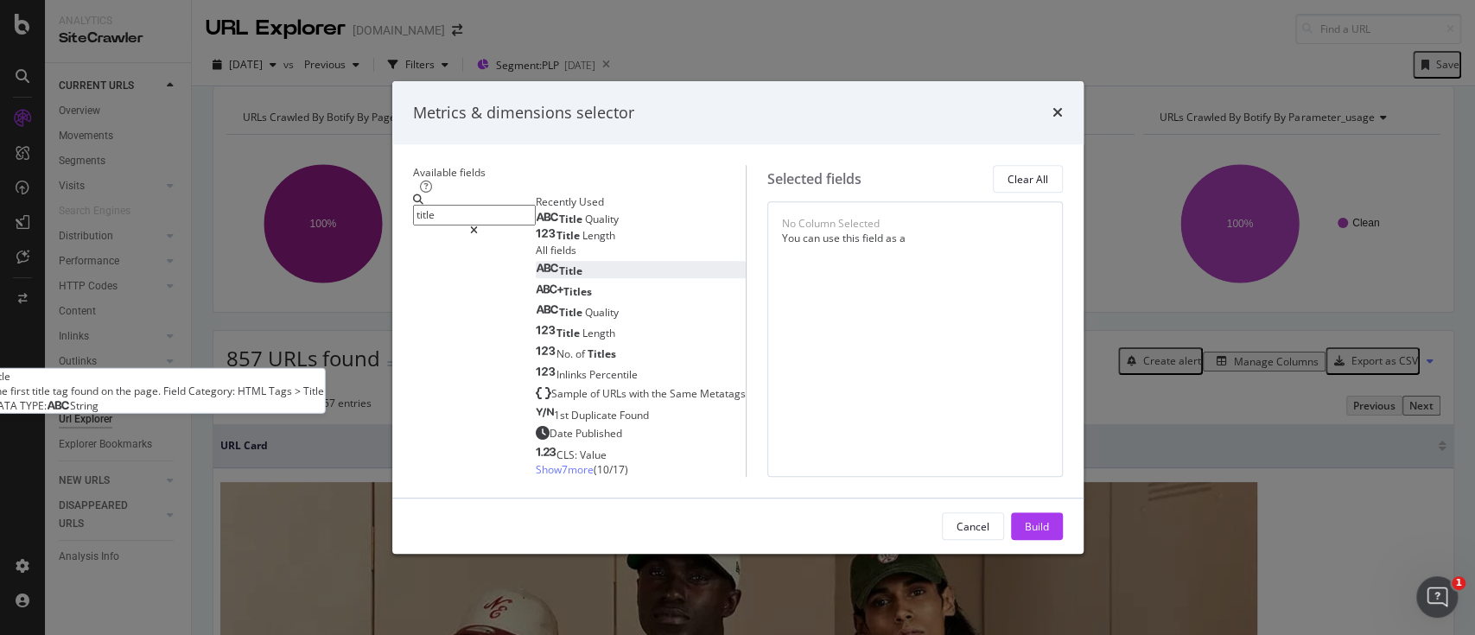
type input "title"
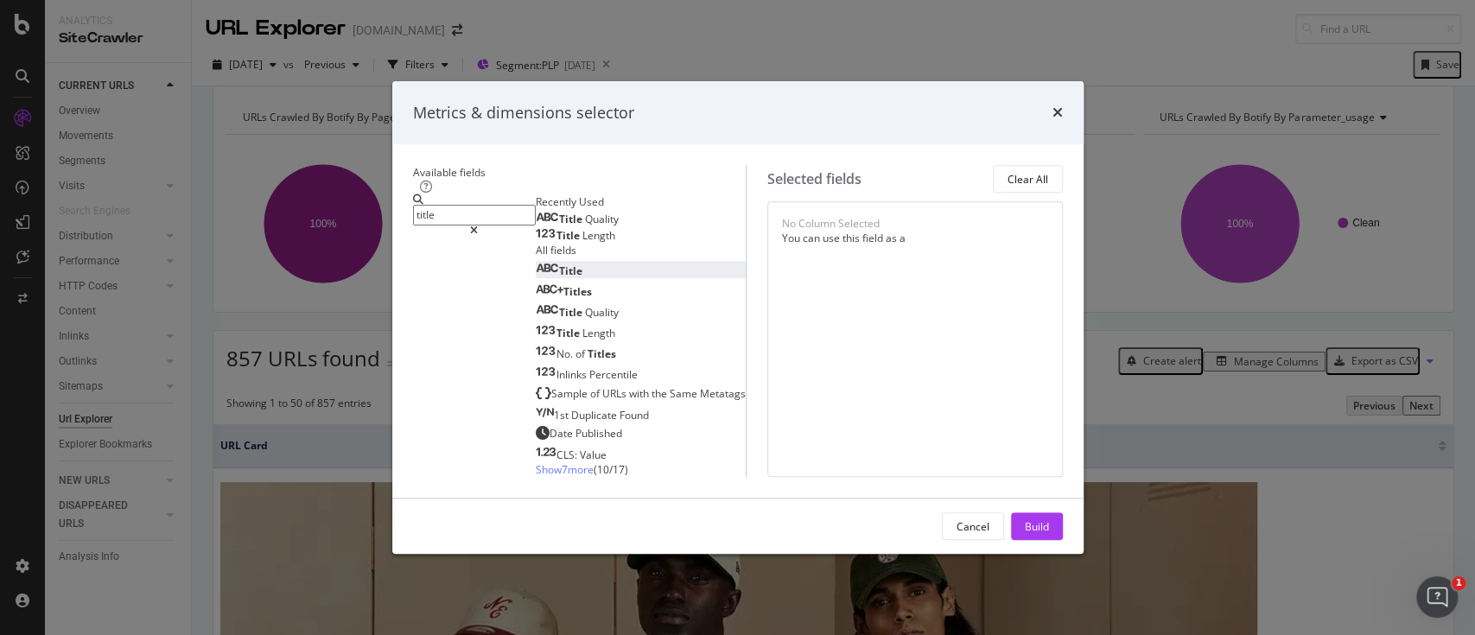
click at [536, 278] on div "Title" at bounding box center [559, 271] width 47 height 15
click at [1049, 534] on div "Build" at bounding box center [1037, 526] width 24 height 15
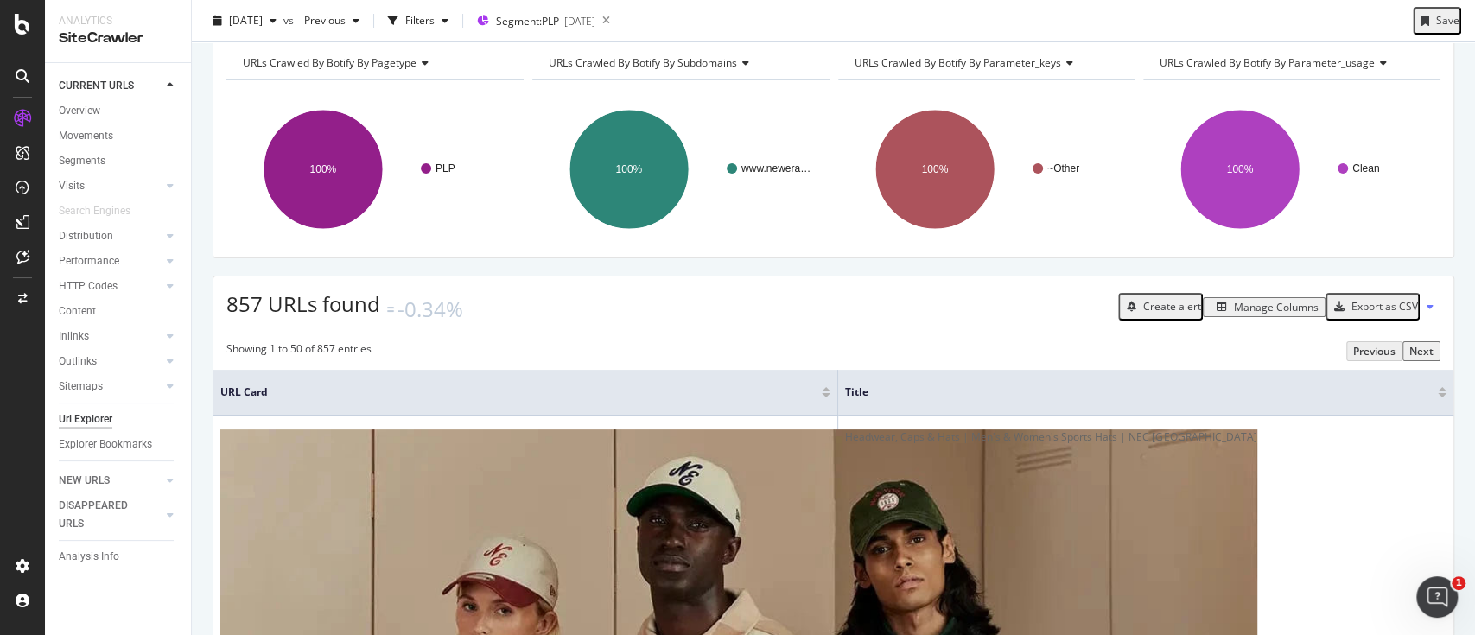
scroll to position [55, 0]
click at [1265, 314] on div "Manage Columns" at bounding box center [1276, 306] width 85 height 15
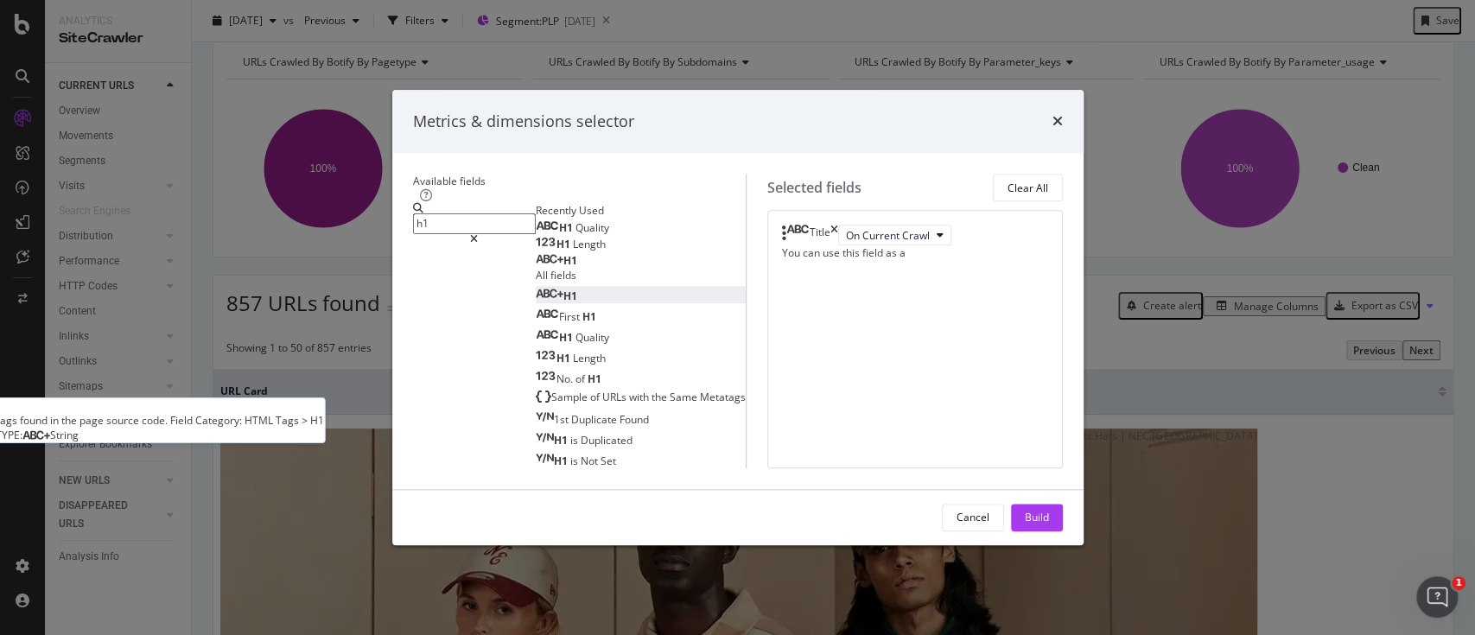
type input "h1"
click at [536, 303] on div "H1" at bounding box center [556, 296] width 41 height 15
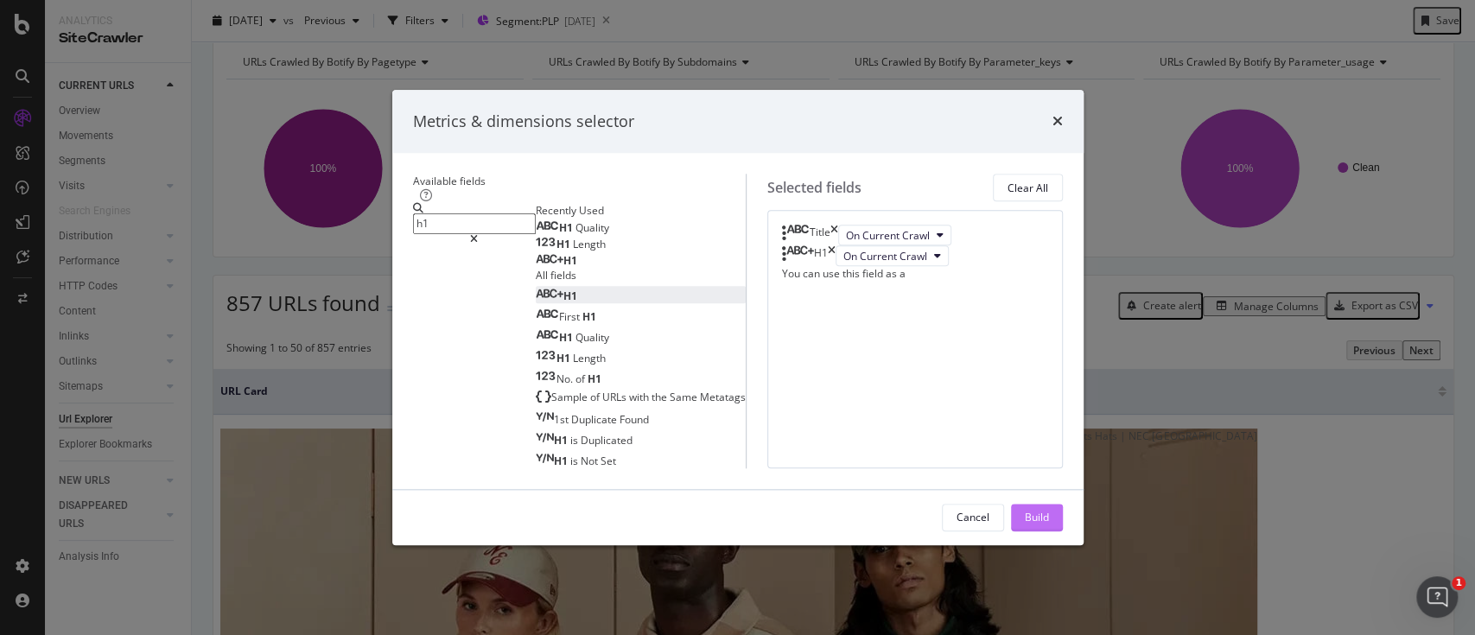
click at [1058, 531] on button "Build" at bounding box center [1037, 518] width 52 height 28
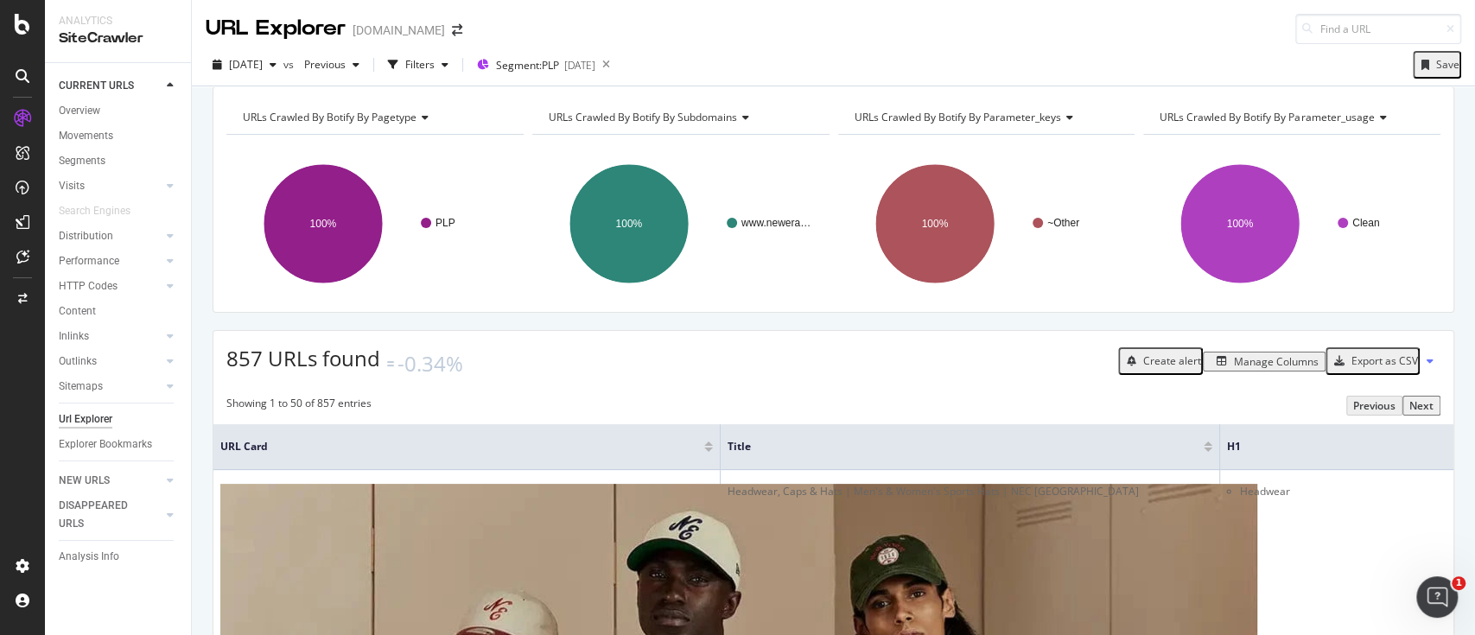
click at [1365, 368] on div "Export as CSV" at bounding box center [1384, 360] width 67 height 15
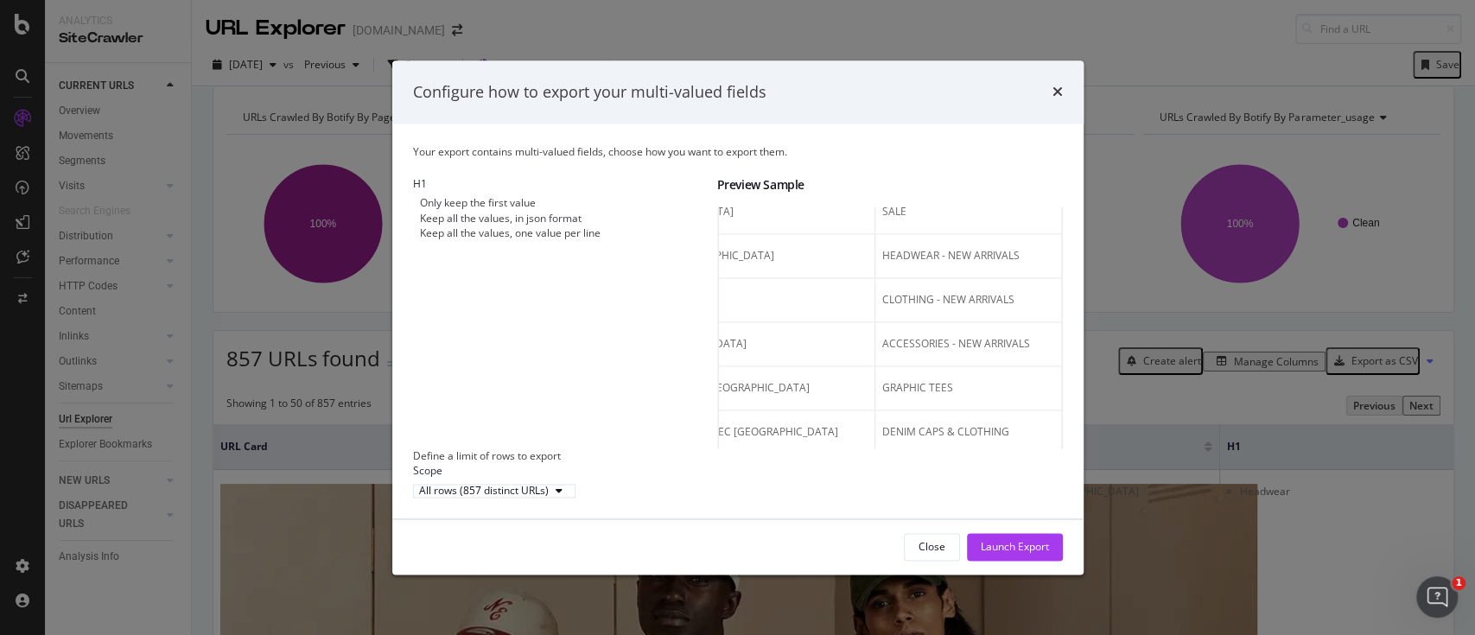
scroll to position [370, 0]
click at [581, 240] on div "Only keep the first value Keep all the values, in json format Keep all the valu…" at bounding box center [565, 218] width 304 height 44
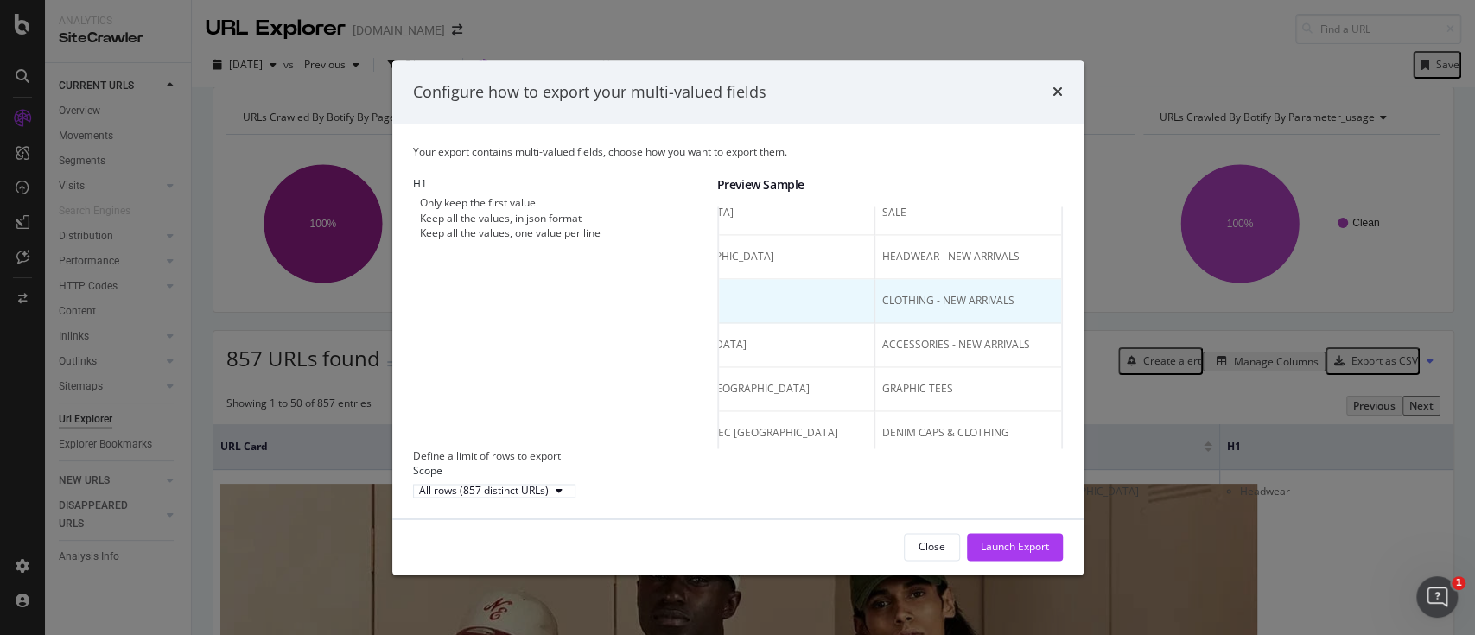
scroll to position [0, 239]
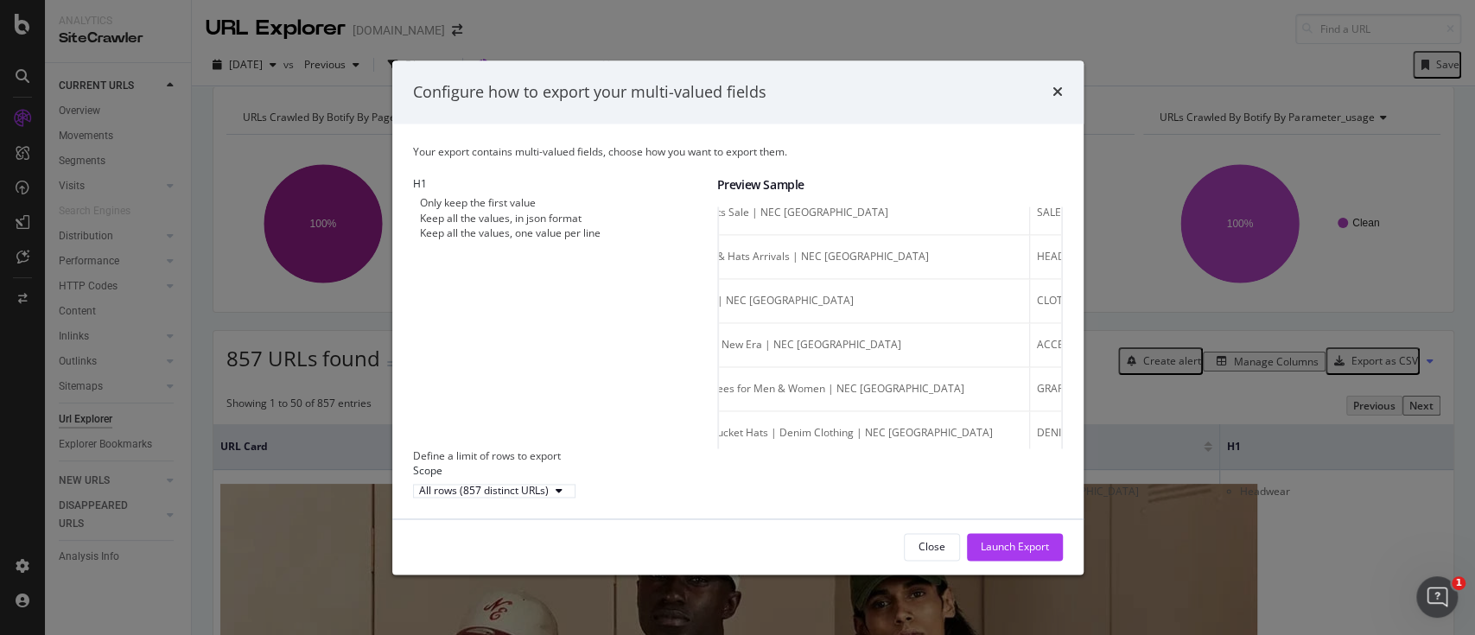
click at [488, 236] on div "Keep all the values, one value per line" at bounding box center [510, 233] width 181 height 15
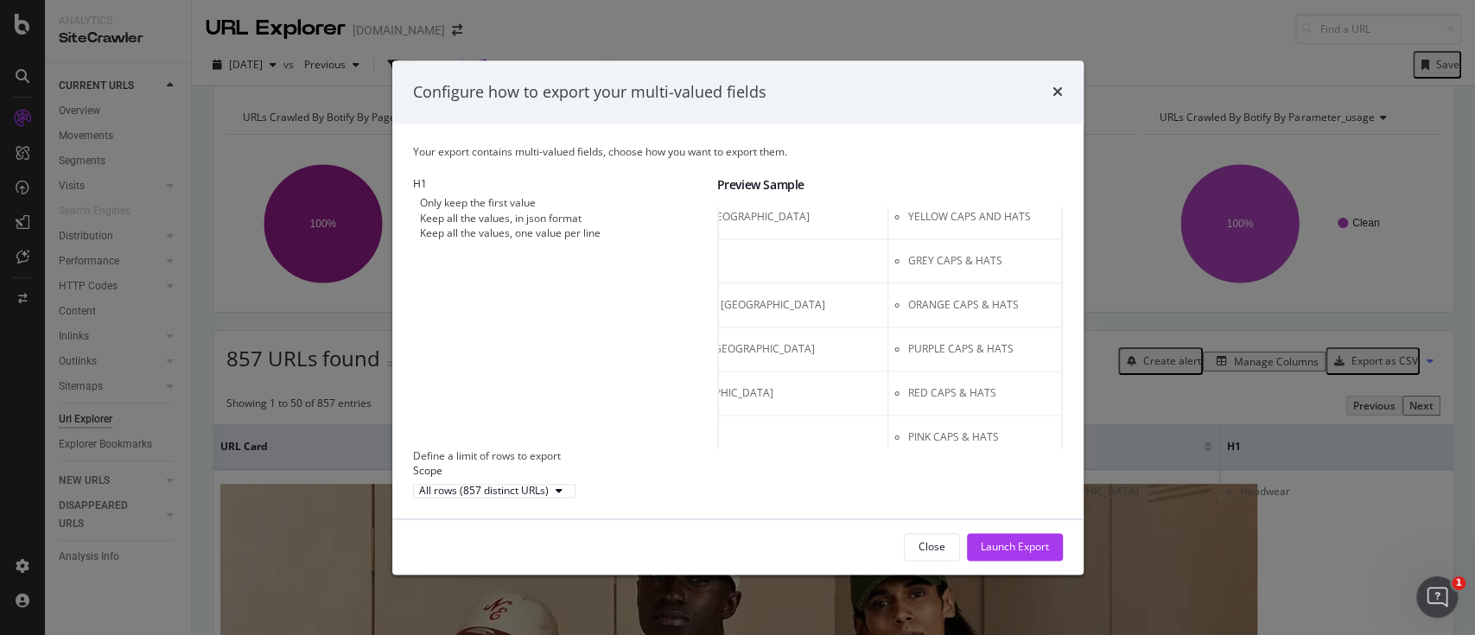
scroll to position [0, 386]
click at [1002, 555] on div "Launch Export" at bounding box center [1015, 547] width 68 height 15
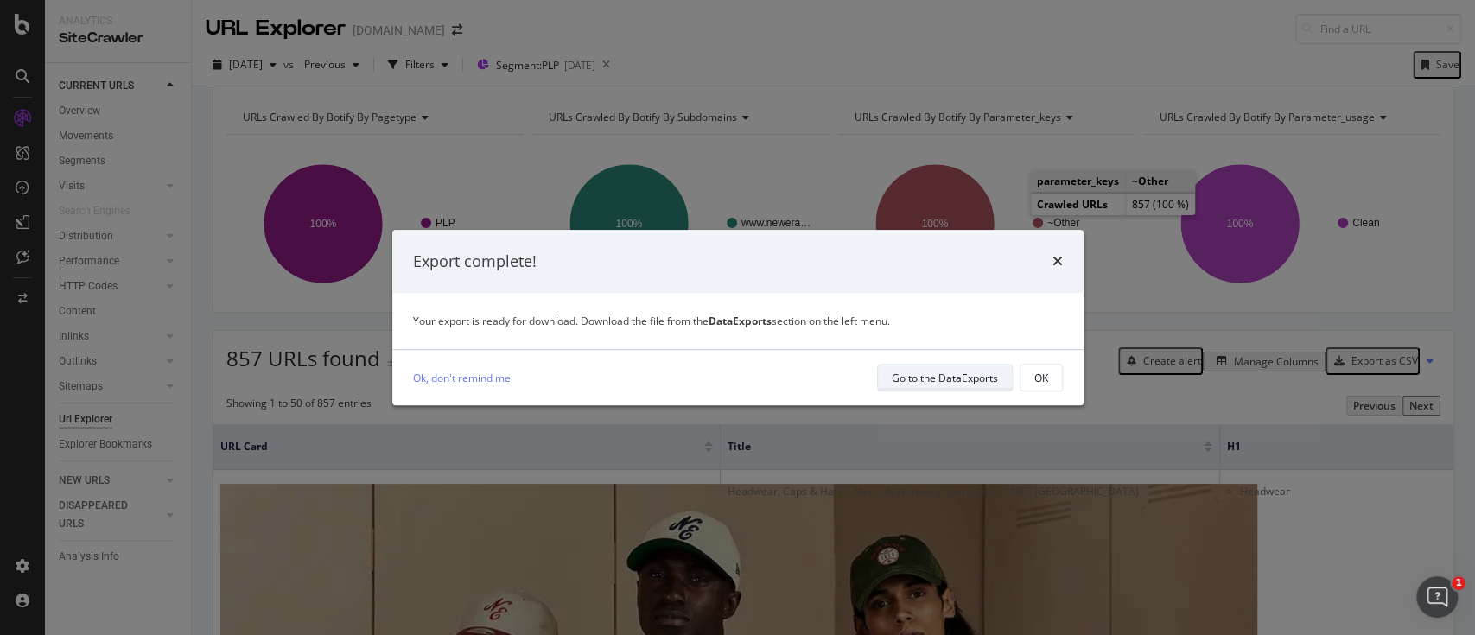
click at [973, 377] on div "Go to the DataExports" at bounding box center [945, 378] width 106 height 15
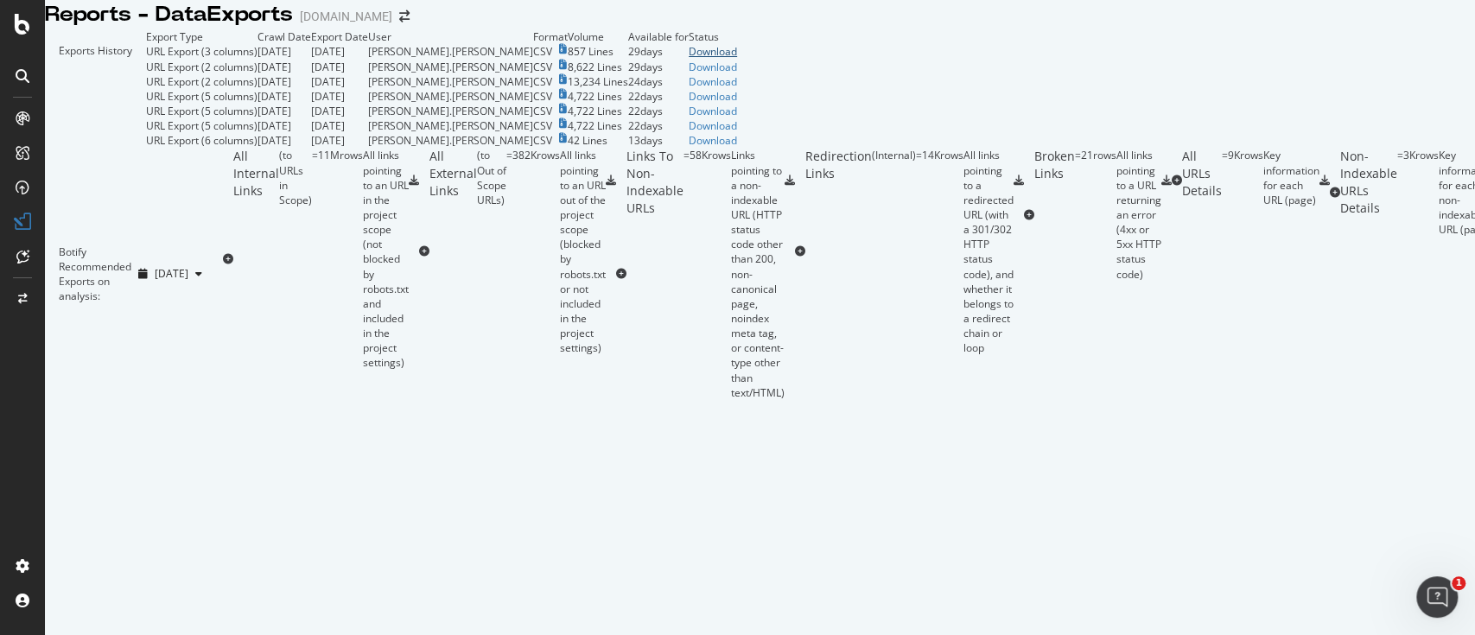
click at [737, 59] on div "Download" at bounding box center [713, 51] width 48 height 15
